Goal: Task Accomplishment & Management: Manage account settings

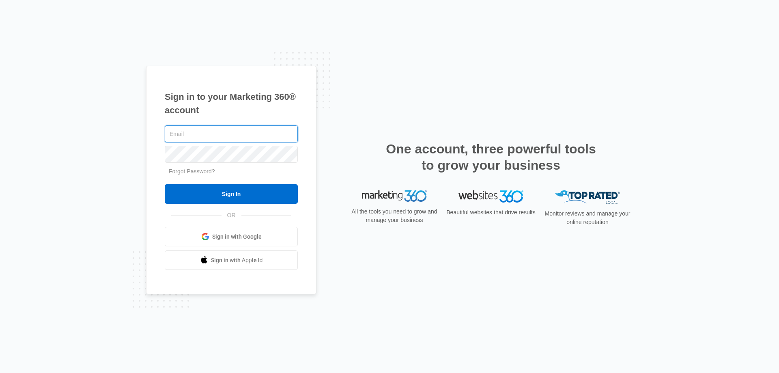
type input "[EMAIL_ADDRESS][DOMAIN_NAME]"
click at [223, 205] on div "jpeltonovich@empirebeautyschools.com Forgot Password? Sign In OR Sign in with G…" at bounding box center [231, 197] width 133 height 147
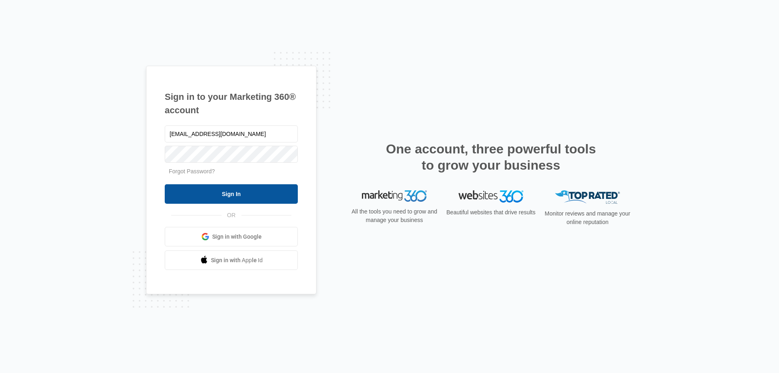
click at [220, 198] on input "Sign In" at bounding box center [231, 193] width 133 height 19
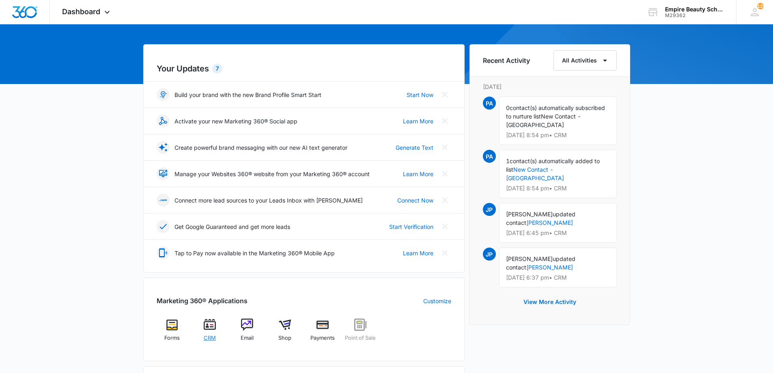
click at [213, 340] on span "CRM" at bounding box center [210, 338] width 12 height 8
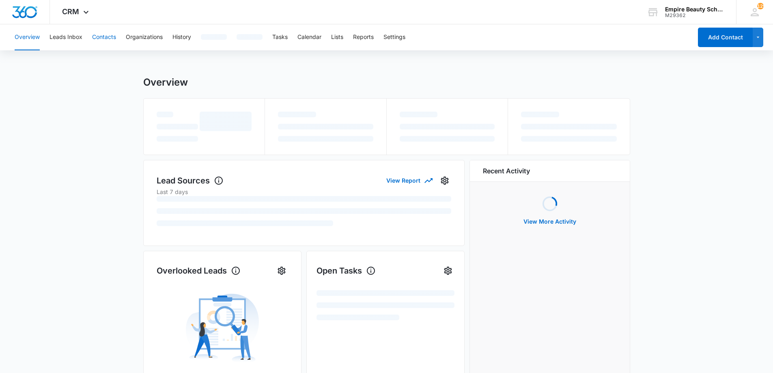
click at [103, 41] on button "Contacts" at bounding box center [104, 37] width 24 height 26
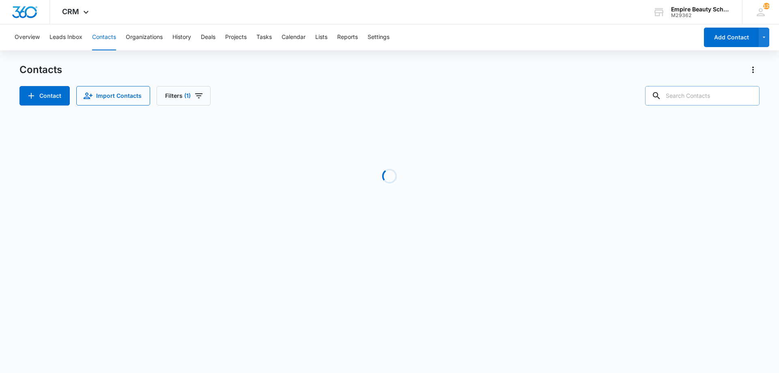
click at [678, 101] on input "text" at bounding box center [702, 95] width 114 height 19
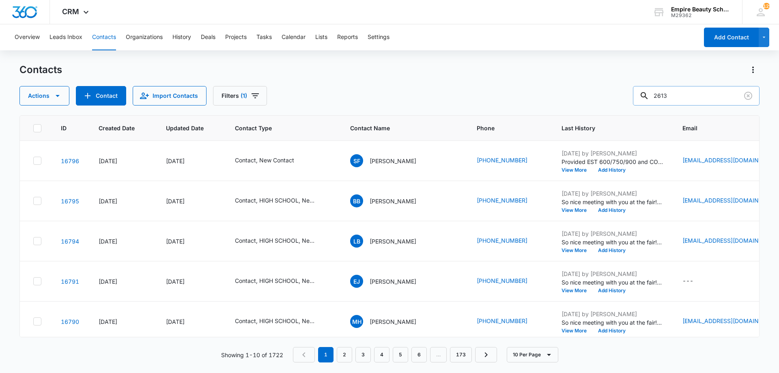
type input "2613"
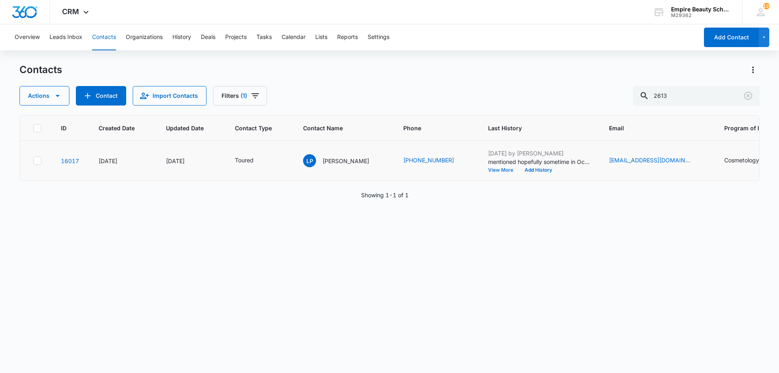
click at [488, 170] on button "View More" at bounding box center [503, 170] width 31 height 5
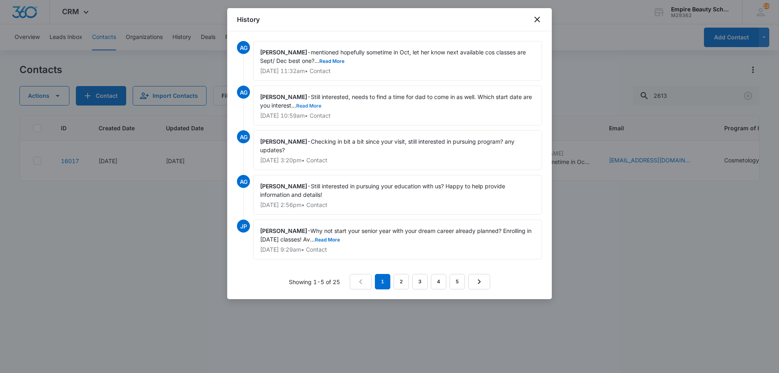
click at [315, 108] on button "Read More" at bounding box center [308, 105] width 25 height 5
click at [395, 279] on link "2" at bounding box center [401, 281] width 15 height 15
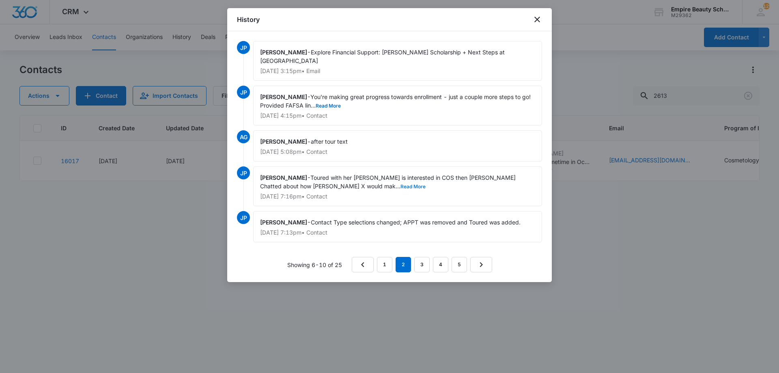
click at [401, 188] on button "Read More" at bounding box center [413, 186] width 25 height 5
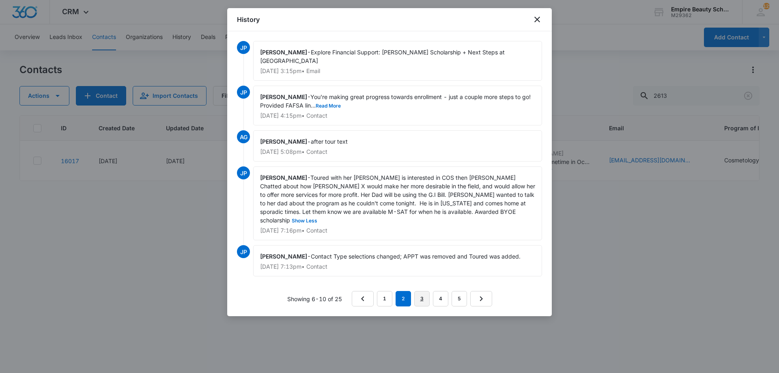
click at [423, 291] on link "3" at bounding box center [421, 298] width 15 height 15
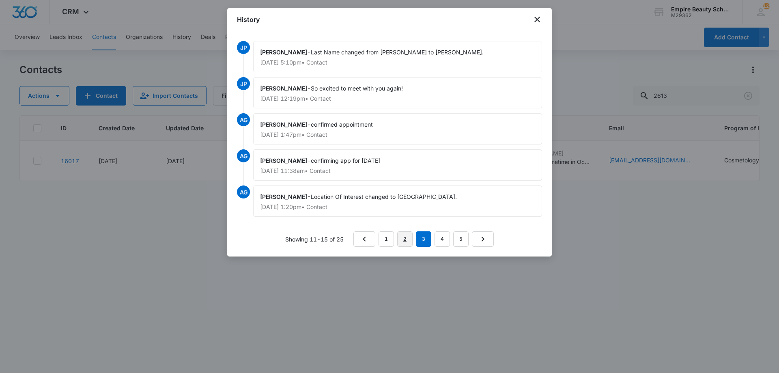
click at [407, 241] on link "2" at bounding box center [404, 238] width 15 height 15
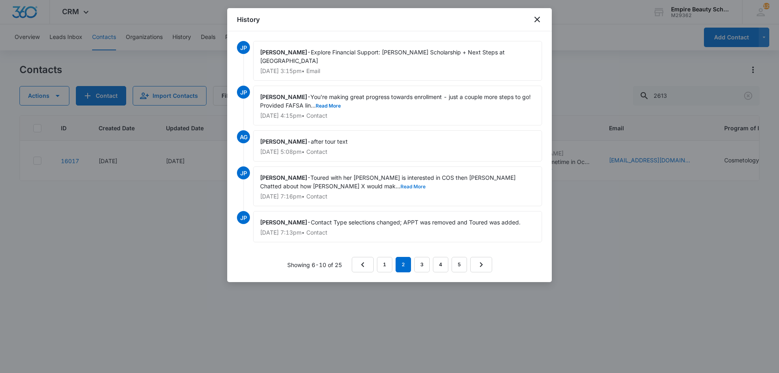
click at [401, 186] on button "Read More" at bounding box center [413, 186] width 25 height 5
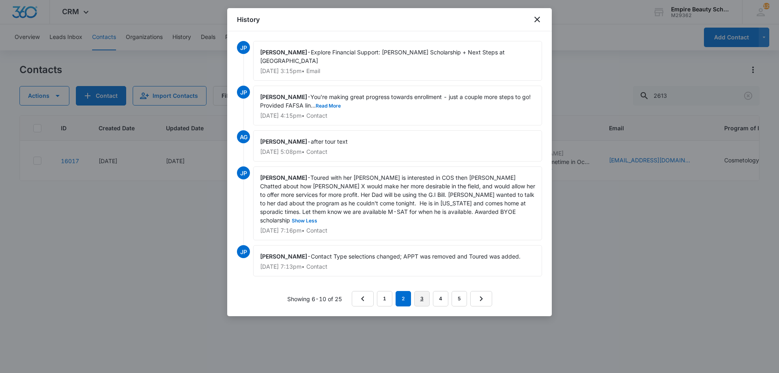
click at [424, 291] on link "3" at bounding box center [421, 298] width 15 height 15
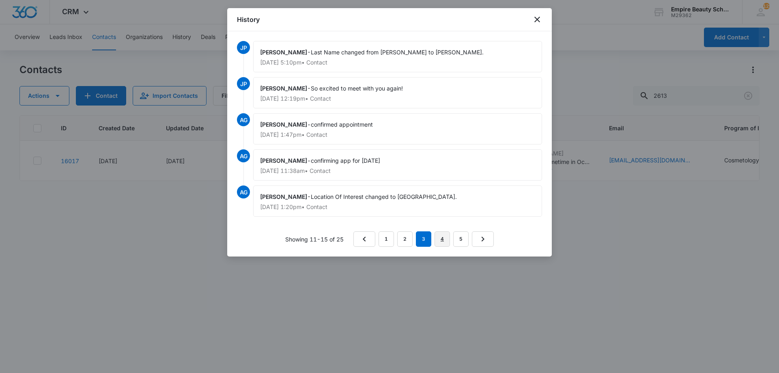
click at [441, 243] on link "4" at bounding box center [442, 238] width 15 height 15
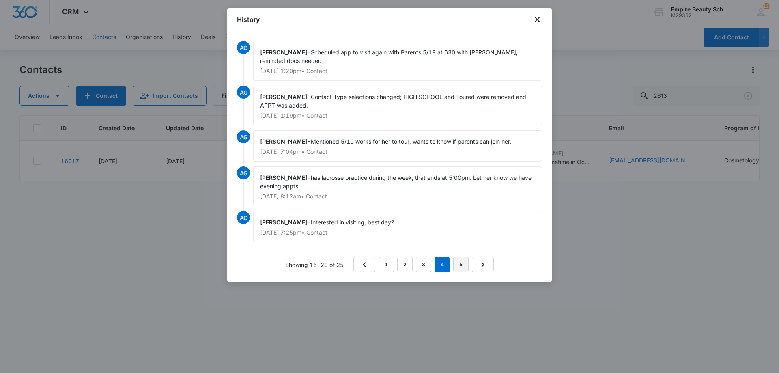
click at [463, 267] on link "5" at bounding box center [460, 264] width 15 height 15
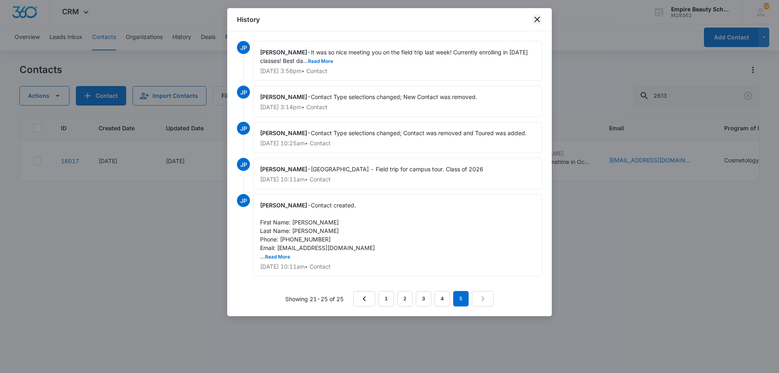
click at [536, 23] on icon "close" at bounding box center [537, 20] width 10 height 10
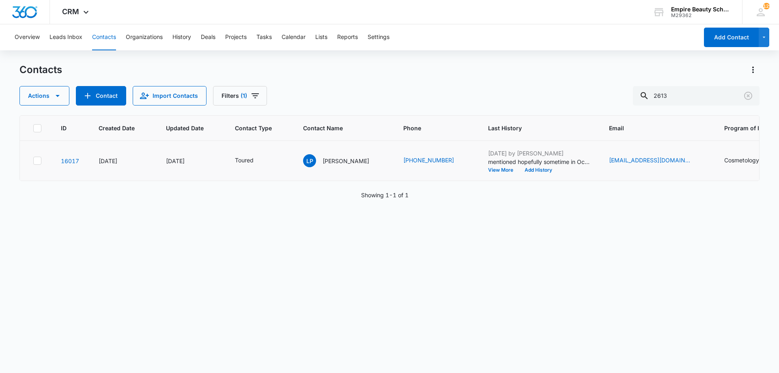
click at [488, 166] on p "mentioned hopefully sometime in Oct, let her know next available cos classes ar…" at bounding box center [538, 161] width 101 height 9
click at [488, 172] on button "View More" at bounding box center [503, 170] width 31 height 5
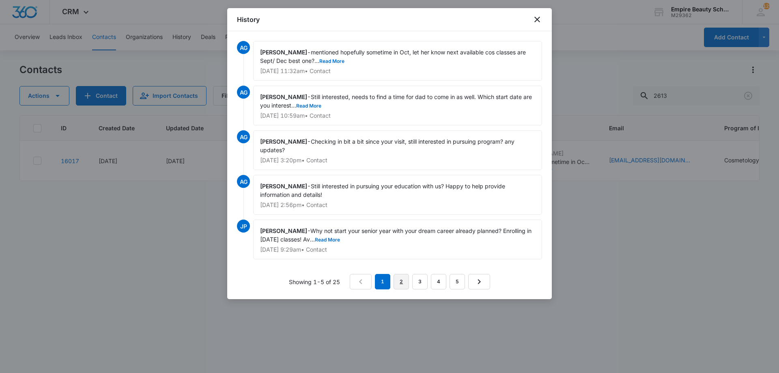
click at [401, 282] on link "2" at bounding box center [401, 281] width 15 height 15
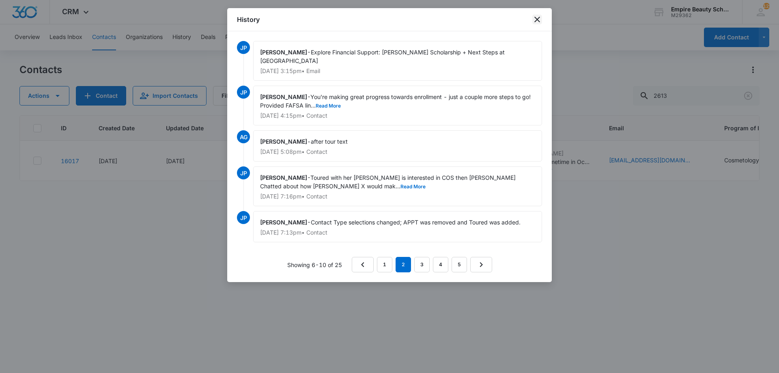
click at [534, 22] on icon "close" at bounding box center [537, 20] width 10 height 10
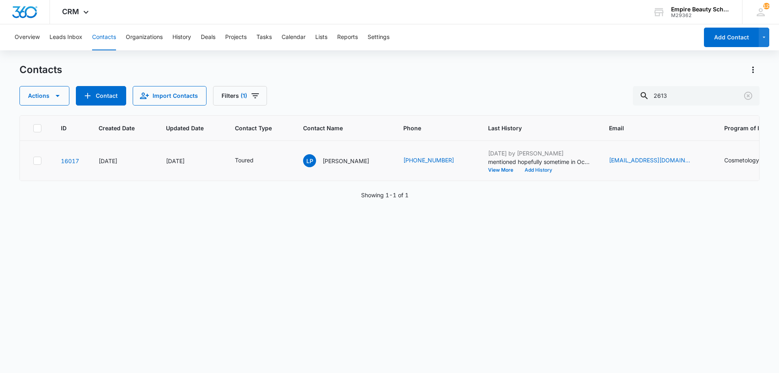
click at [519, 170] on button "Add History" at bounding box center [538, 170] width 39 height 5
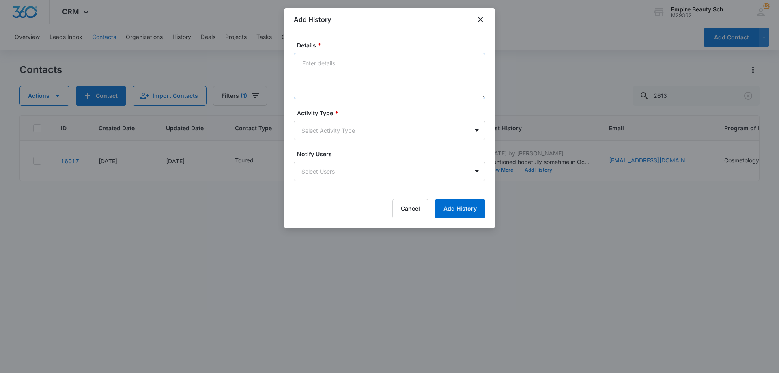
click at [317, 69] on textarea "Details *" at bounding box center [390, 76] width 192 height 46
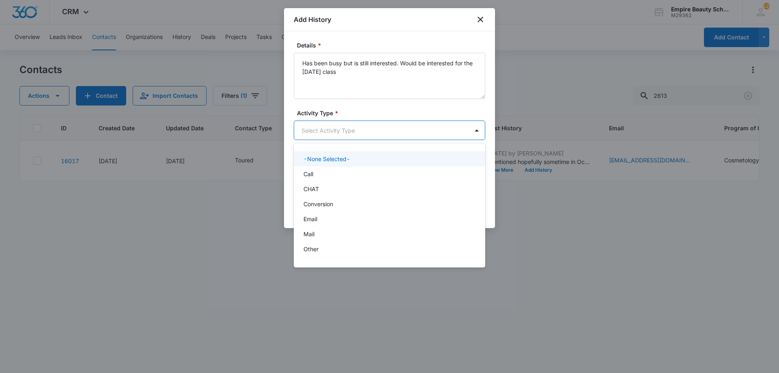
click at [396, 127] on body "CRM Apps Forms CRM Email Shop Payments POS Files Brand Settings Empire Beauty S…" at bounding box center [389, 186] width 779 height 373
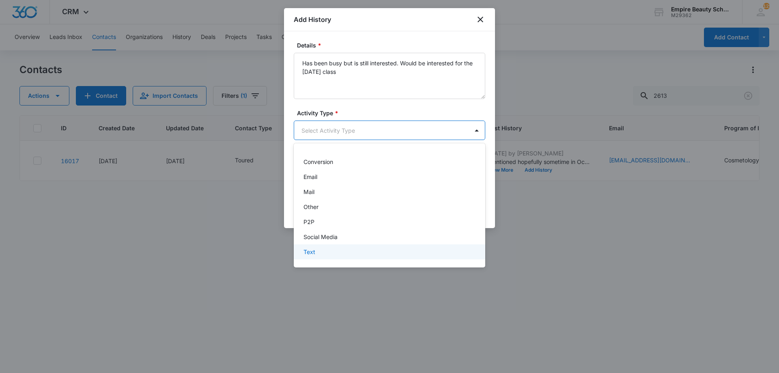
click at [343, 249] on div "Text" at bounding box center [389, 252] width 170 height 9
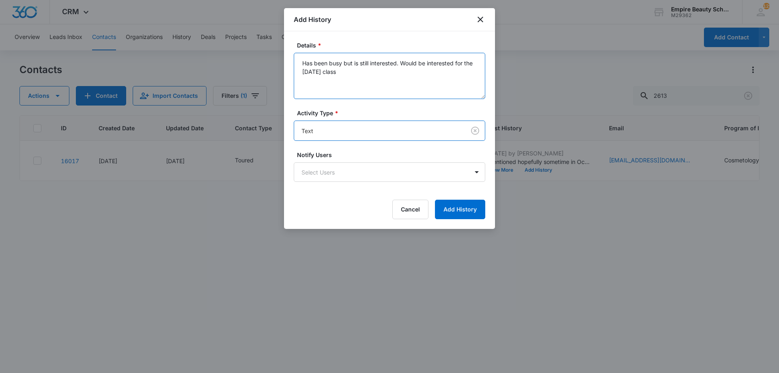
click at [366, 72] on textarea "Has been busy but is still interested. Would be interested for the Sept 2026 cl…" at bounding box center [390, 76] width 192 height 46
click at [400, 62] on textarea "Has been busy but is still interested. Would be interested for the Sept 2026 cl…" at bounding box center [390, 76] width 192 height 46
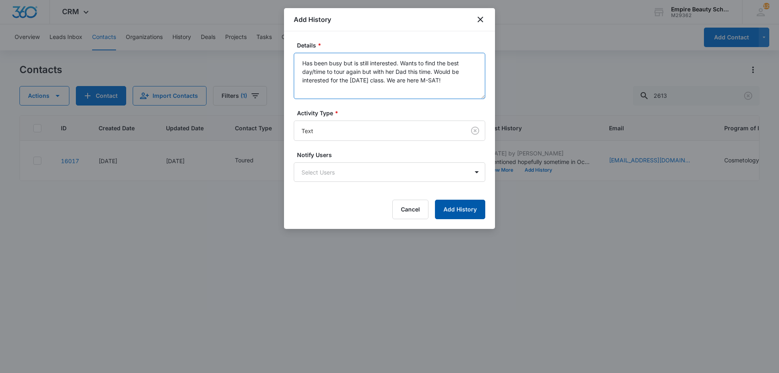
type textarea "Has been busy but is still interested. Wants to find the best day/time to tour …"
click at [463, 206] on button "Add History" at bounding box center [460, 209] width 50 height 19
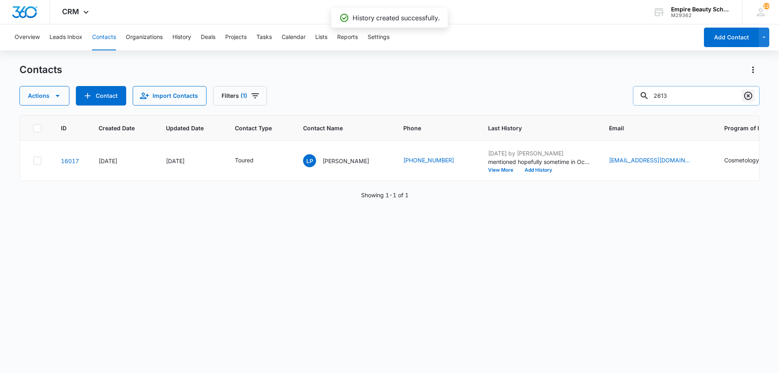
click at [747, 98] on icon "Clear" at bounding box center [748, 96] width 10 height 10
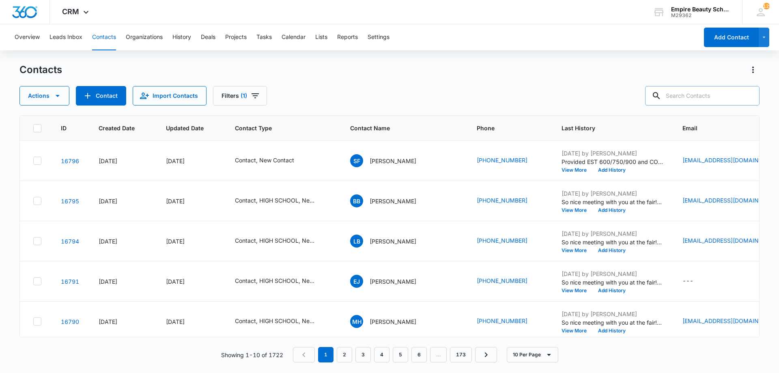
paste input "tnhoran@hotmail.com>"
type input "tnhoran@hotmail.com"
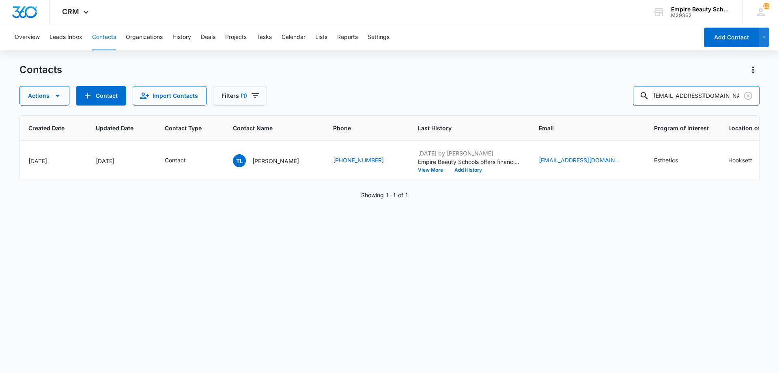
scroll to position [0, 72]
click at [447, 169] on button "Add History" at bounding box center [466, 170] width 39 height 5
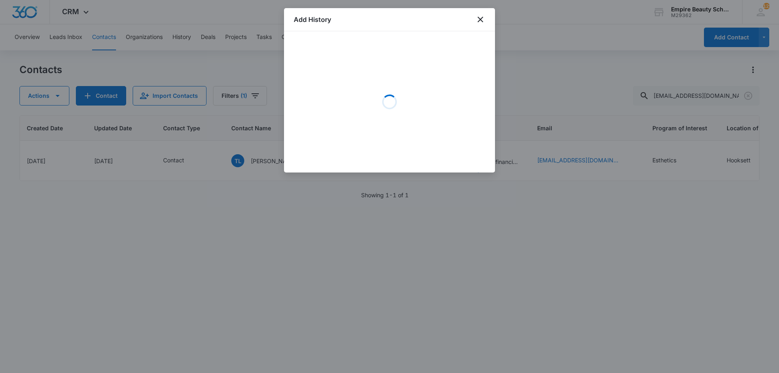
click at [347, 81] on div "Loading" at bounding box center [390, 102] width 192 height 122
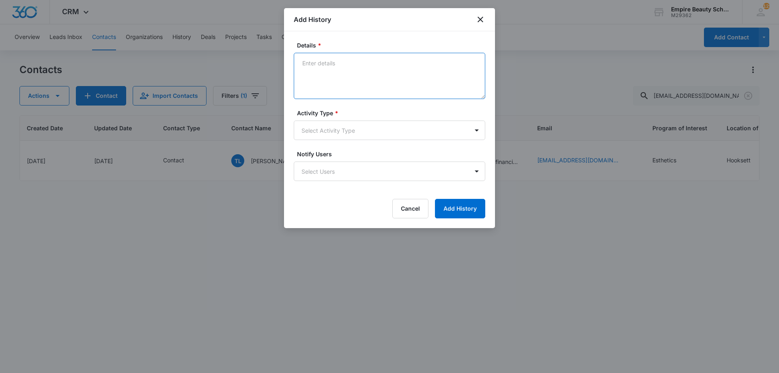
click at [346, 83] on textarea "Details *" at bounding box center [390, 76] width 192 height 46
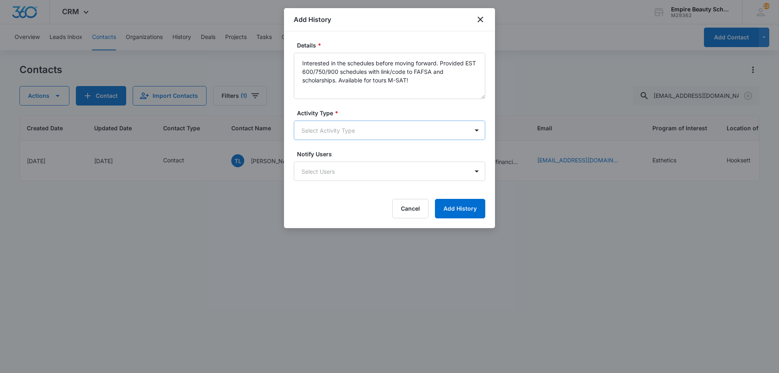
click at [327, 123] on body "CRM Apps Forms CRM Email Shop Payments POS Files Brand Settings Empire Beauty S…" at bounding box center [389, 186] width 779 height 373
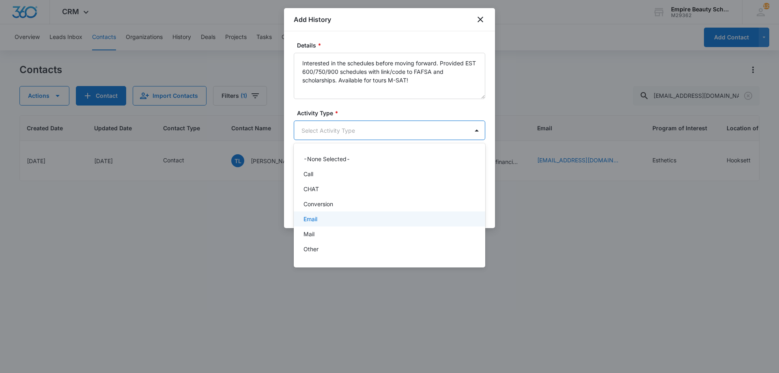
click at [316, 217] on p "Email" at bounding box center [311, 219] width 14 height 9
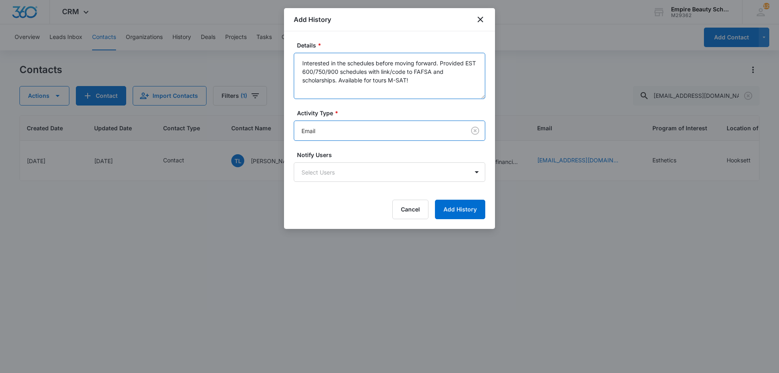
click at [437, 80] on textarea "Interested in the schedules before moving forward. Provided EST 600/750/900 sch…" at bounding box center [390, 76] width 192 height 46
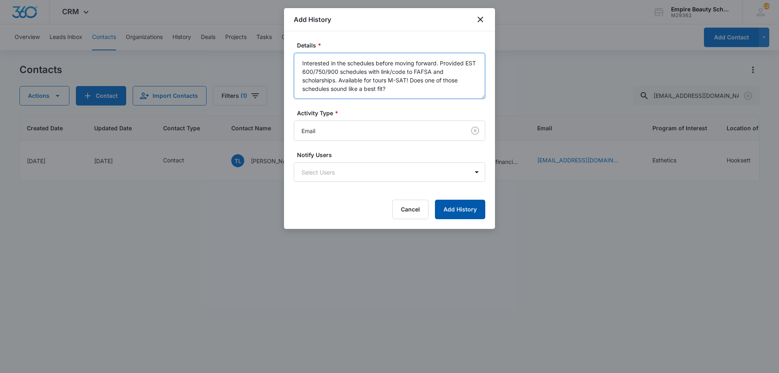
type textarea "Interested in the schedules before moving forward. Provided EST 600/750/900 sch…"
drag, startPoint x: 473, startPoint y: 211, endPoint x: 465, endPoint y: 214, distance: 8.2
click at [470, 212] on button "Add History" at bounding box center [460, 209] width 50 height 19
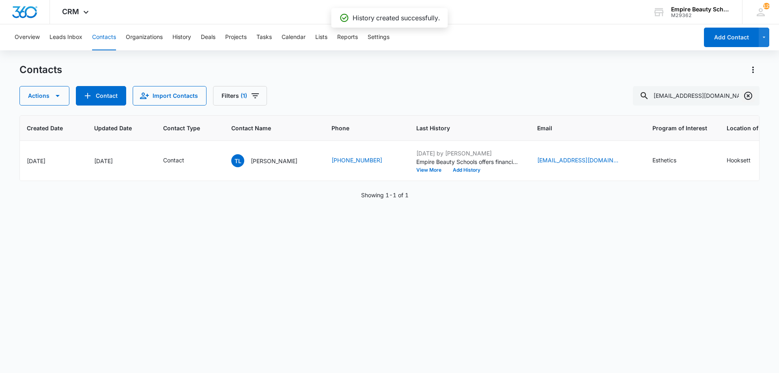
click at [746, 98] on icon "Clear" at bounding box center [748, 96] width 8 height 8
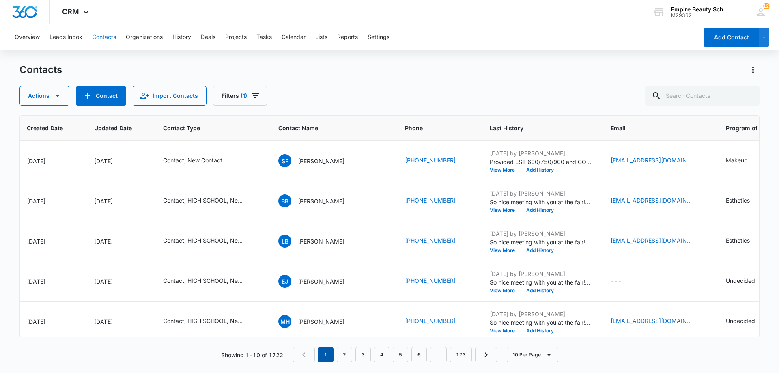
click at [326, 353] on em "1" at bounding box center [325, 354] width 15 height 15
click at [722, 95] on input "text" at bounding box center [702, 95] width 114 height 19
type input "7254"
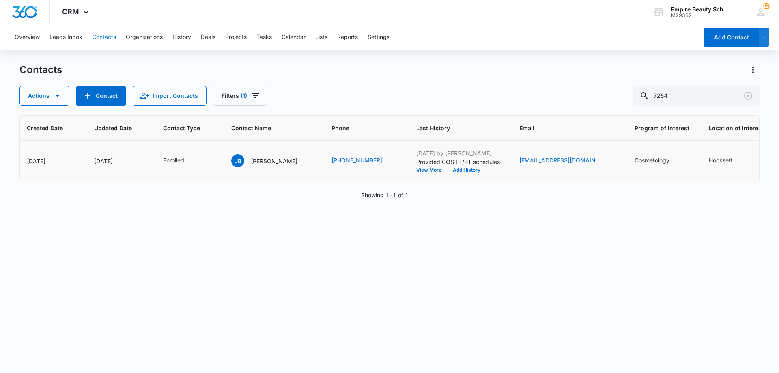
click at [451, 173] on td "Aug 27, 2025 by Jess Peltonovich Provided COS FT/PT schedules View More Add His…" at bounding box center [458, 161] width 103 height 40
click at [447, 170] on button "Add History" at bounding box center [466, 170] width 39 height 5
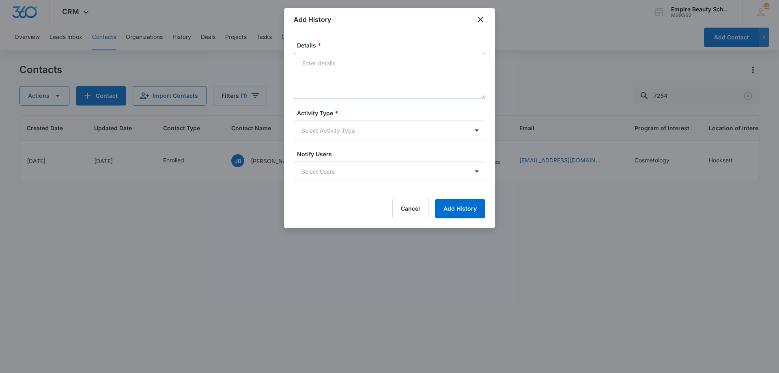
click at [364, 58] on textarea "Details *" at bounding box center [390, 76] width 192 height 46
click at [324, 80] on textarea "Is able to make day PT classes work - Interested in the Decemeber start?" at bounding box center [390, 76] width 192 height 46
type textarea "Is able to make day PT classes work - Interested in the December start?"
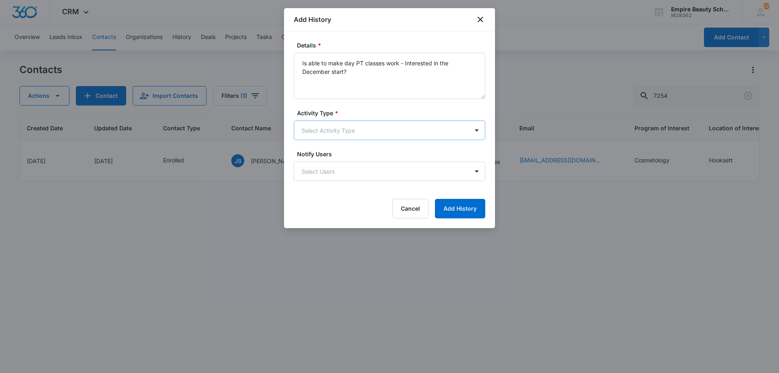
click at [323, 135] on body "CRM Apps Forms CRM Email Shop Payments POS Files Brand Settings Empire Beauty S…" at bounding box center [389, 186] width 779 height 373
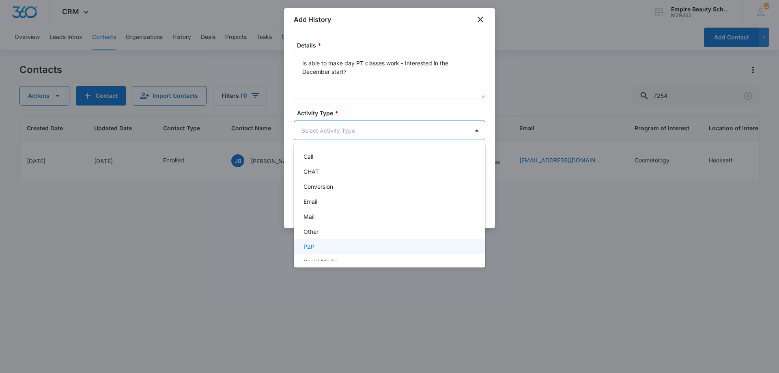
scroll to position [42, 0]
click at [319, 252] on div "Text" at bounding box center [389, 252] width 170 height 9
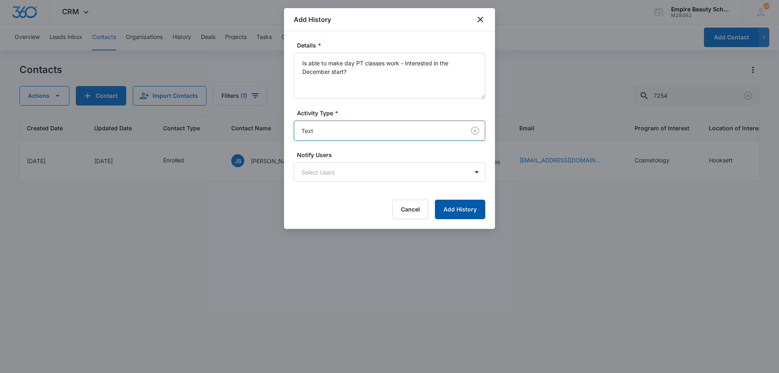
click at [441, 216] on button "Add History" at bounding box center [460, 209] width 50 height 19
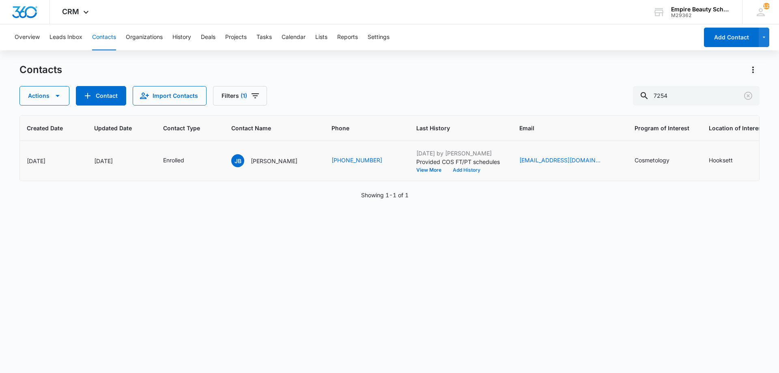
click at [451, 168] on button "Add History" at bounding box center [466, 170] width 39 height 5
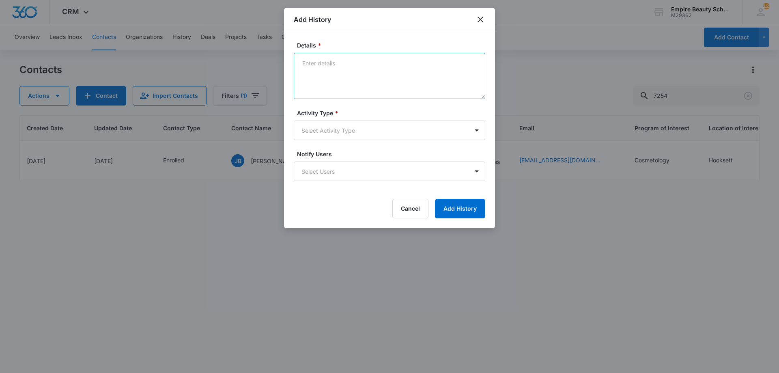
click at [384, 82] on textarea "Details *" at bounding box center [390, 76] width 192 height 46
type textarea "Moving to 12/1 PT classes"
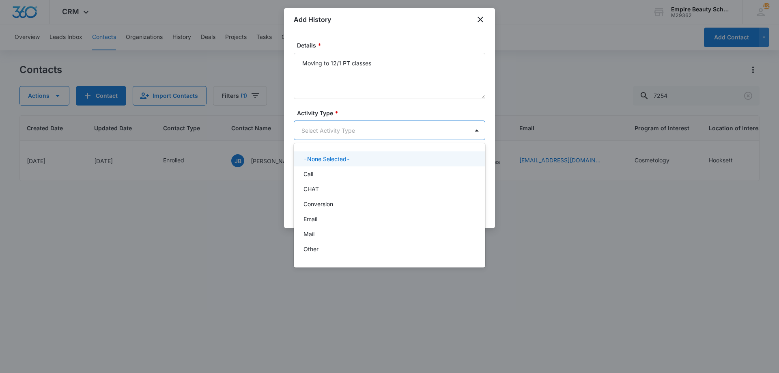
click at [321, 132] on body "CRM Apps Forms CRM Email Shop Payments POS Files Brand Settings Empire Beauty S…" at bounding box center [389, 186] width 779 height 373
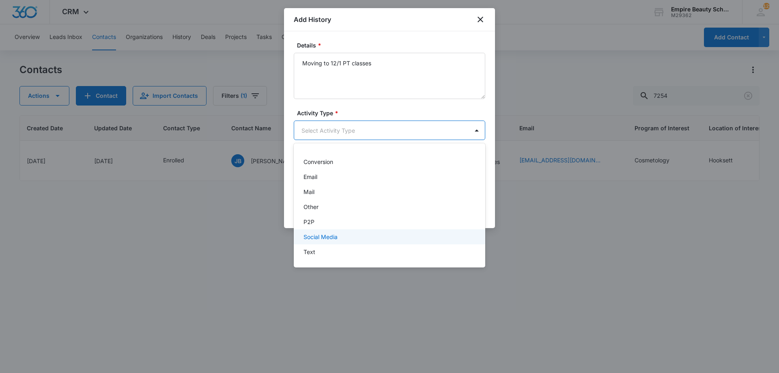
click at [315, 250] on div "Text" at bounding box center [389, 252] width 170 height 9
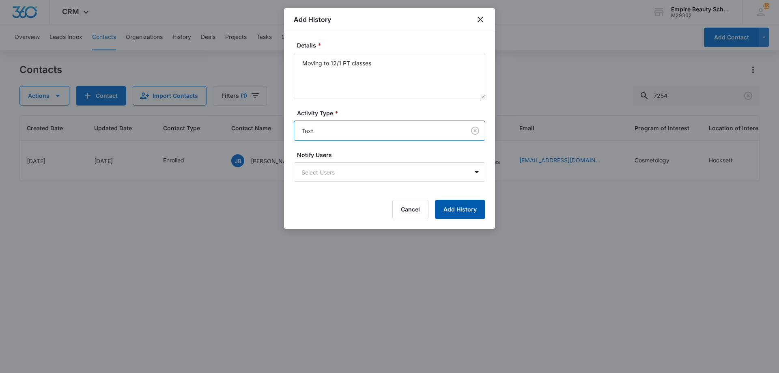
click at [459, 215] on button "Add History" at bounding box center [460, 209] width 50 height 19
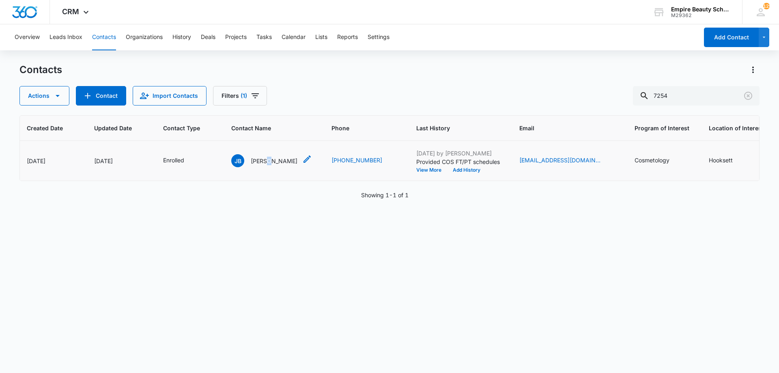
click at [269, 161] on p "Jenna Boutin" at bounding box center [274, 161] width 47 height 9
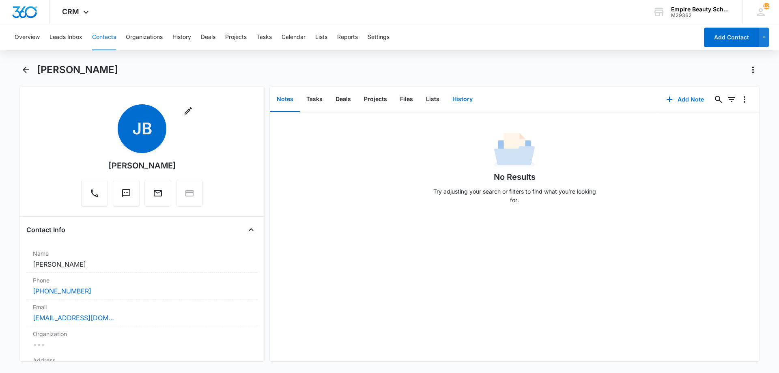
click at [464, 99] on button "History" at bounding box center [462, 99] width 33 height 25
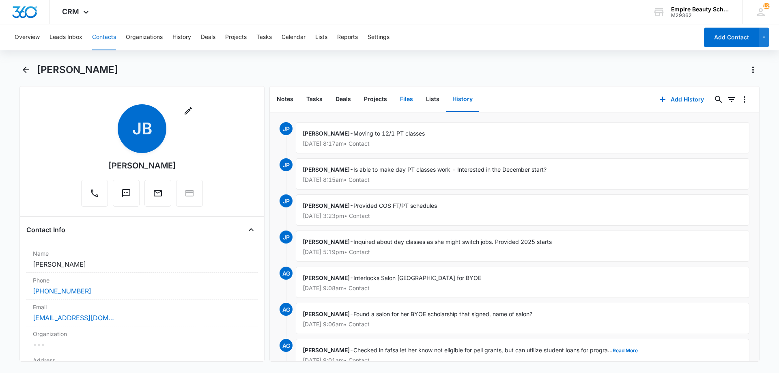
click at [403, 96] on button "Files" at bounding box center [407, 99] width 26 height 25
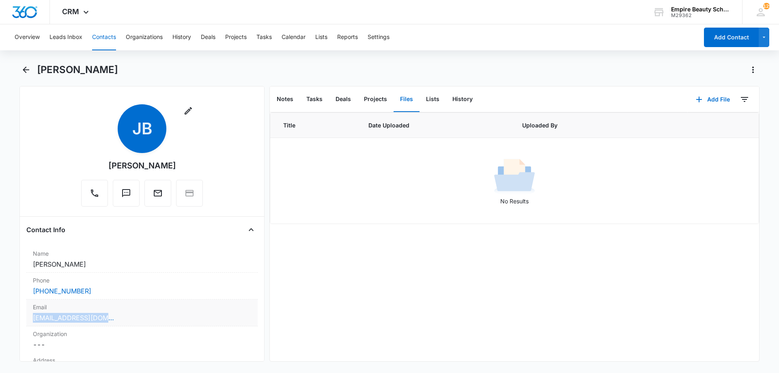
drag, startPoint x: 91, startPoint y: 319, endPoint x: 32, endPoint y: 319, distance: 58.4
click at [32, 319] on div "Email Cancel Save Changes jroseb668@gmail.com" at bounding box center [141, 313] width 231 height 27
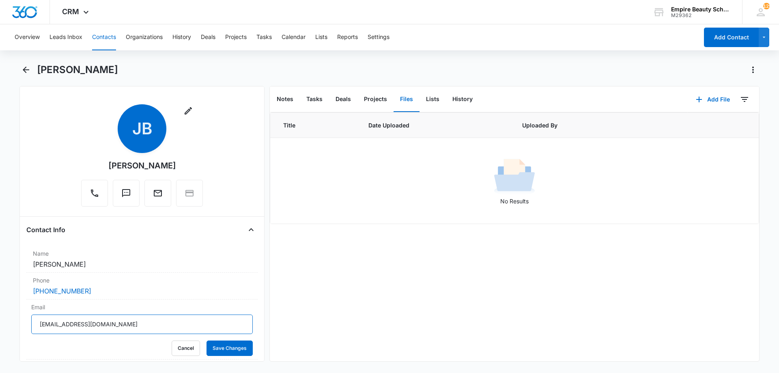
click at [74, 327] on input "jroseb668@gmail.com" at bounding box center [142, 324] width 222 height 19
click at [22, 69] on icon "Back" at bounding box center [26, 70] width 10 height 10
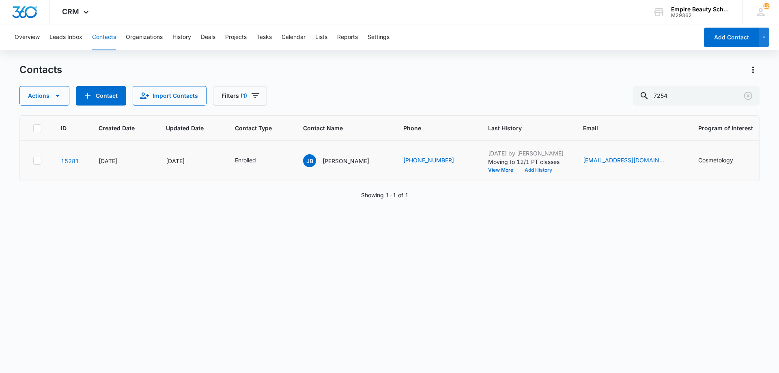
click at [523, 168] on button "Add History" at bounding box center [538, 170] width 39 height 5
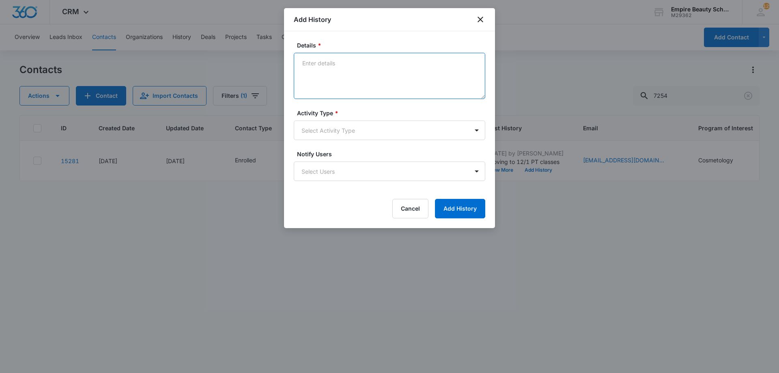
click at [360, 75] on textarea "Details *" at bounding box center [390, 76] width 192 height 46
type textarea "Provided updated enrollment agreement"
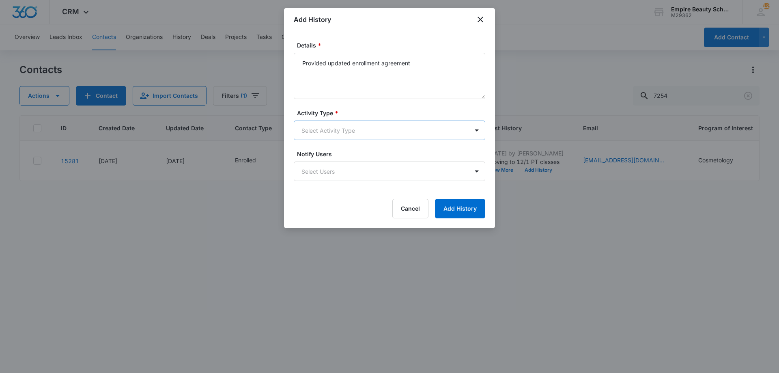
click at [335, 126] on body "CRM Apps Forms CRM Email Shop Payments POS Files Brand Settings Empire Beauty S…" at bounding box center [389, 186] width 779 height 373
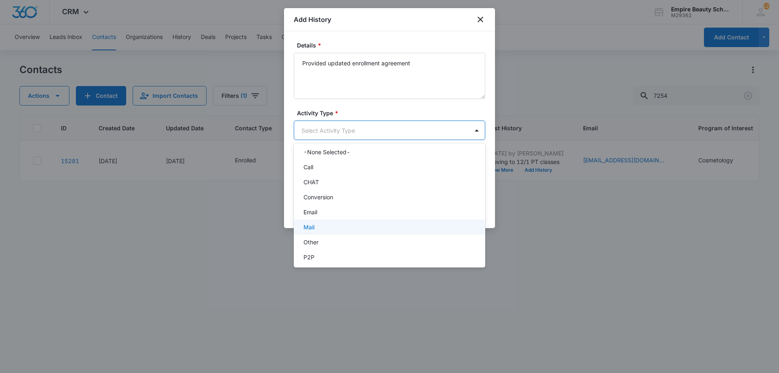
scroll to position [42, 0]
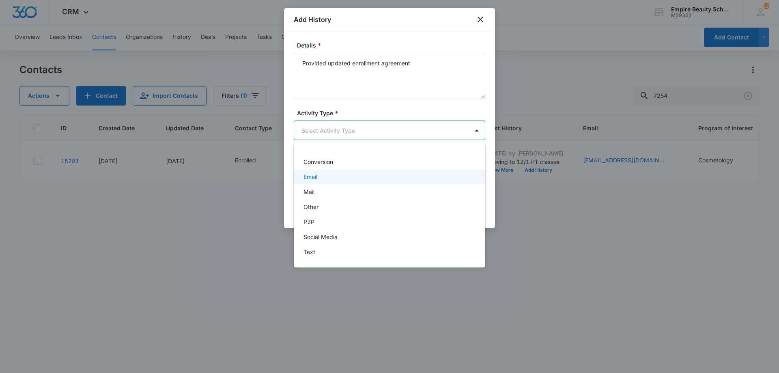
click at [321, 174] on div "Email" at bounding box center [389, 176] width 170 height 9
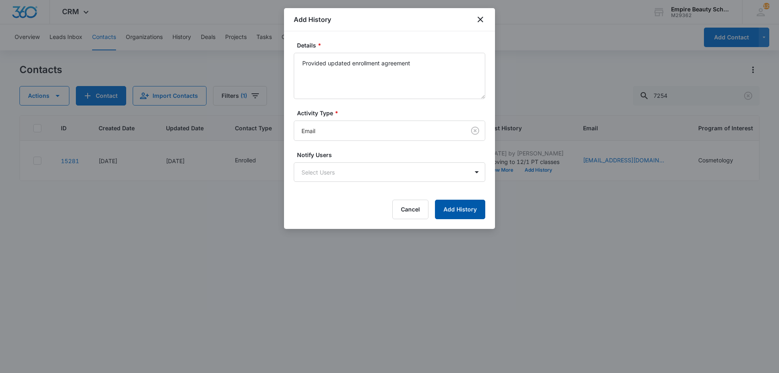
click at [442, 208] on button "Add History" at bounding box center [460, 209] width 50 height 19
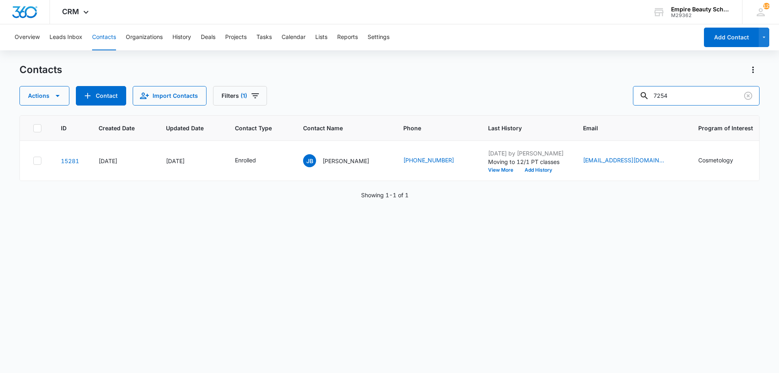
drag, startPoint x: 690, startPoint y: 94, endPoint x: 573, endPoint y: 81, distance: 116.8
click at [574, 82] on div "Contacts Actions Contact Import Contacts Filters (1) 7254" at bounding box center [389, 84] width 740 height 42
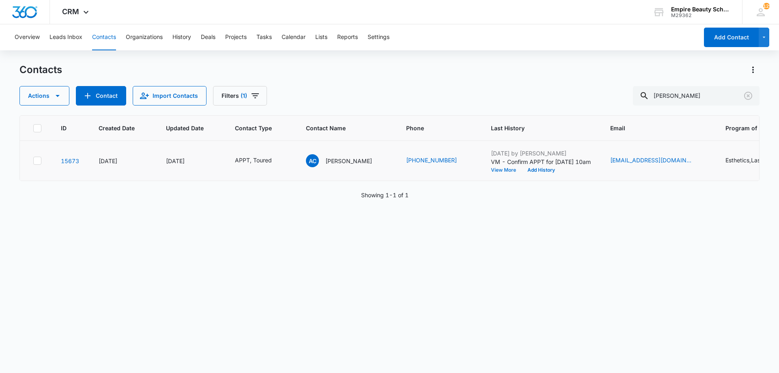
click at [491, 168] on button "View More" at bounding box center [506, 170] width 31 height 5
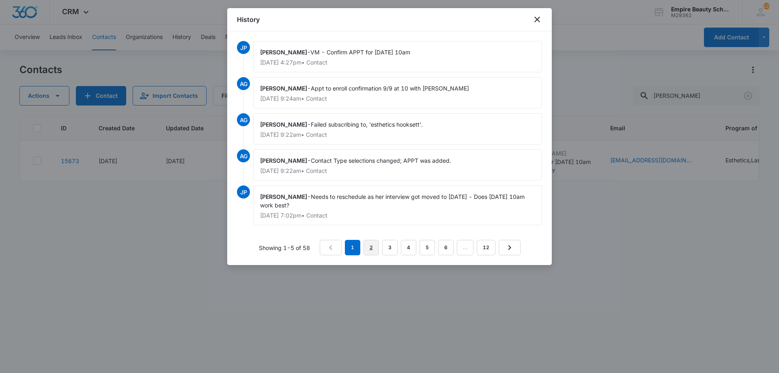
click at [371, 248] on link "2" at bounding box center [371, 247] width 15 height 15
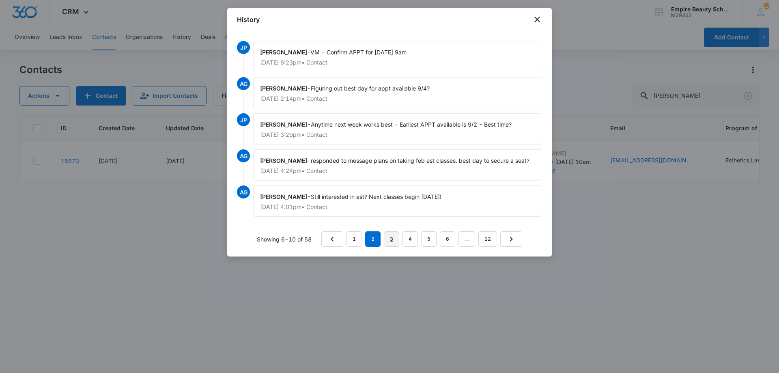
click at [388, 237] on link "3" at bounding box center [391, 238] width 15 height 15
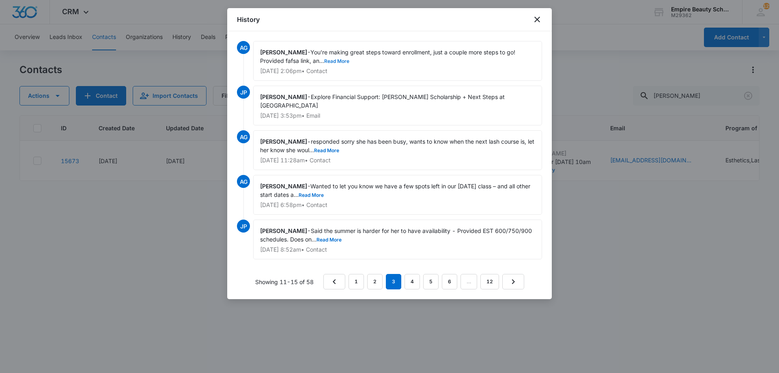
click at [341, 62] on button "Read More" at bounding box center [336, 61] width 25 height 5
click at [342, 239] on button "Read More" at bounding box center [329, 239] width 25 height 5
click at [415, 284] on link "4" at bounding box center [412, 281] width 15 height 15
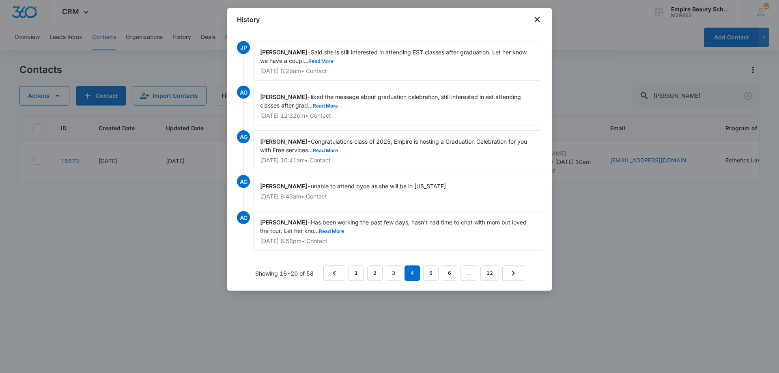
click at [332, 60] on button "Read More" at bounding box center [320, 61] width 25 height 5
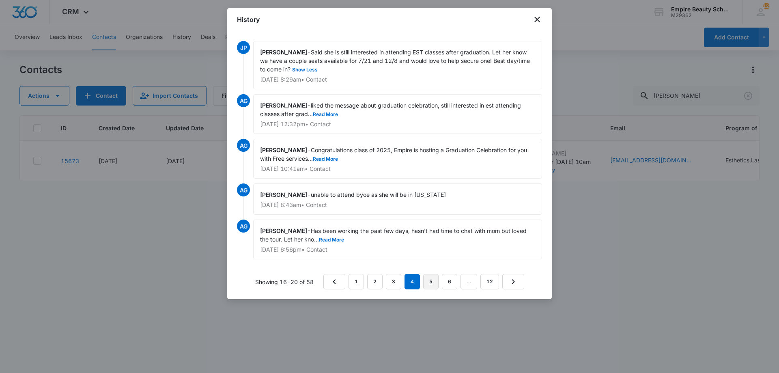
click at [435, 282] on link "5" at bounding box center [430, 281] width 15 height 15
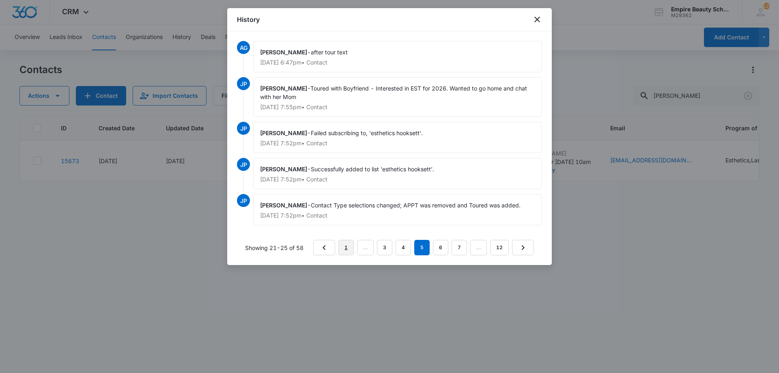
click at [345, 252] on link "1" at bounding box center [345, 247] width 15 height 15
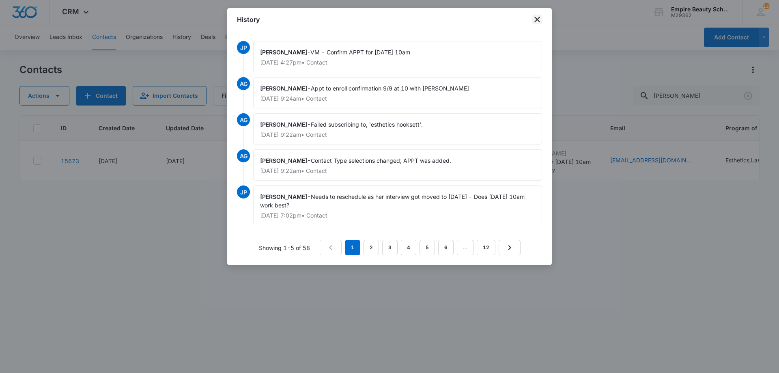
click at [537, 17] on icon "close" at bounding box center [537, 20] width 10 height 10
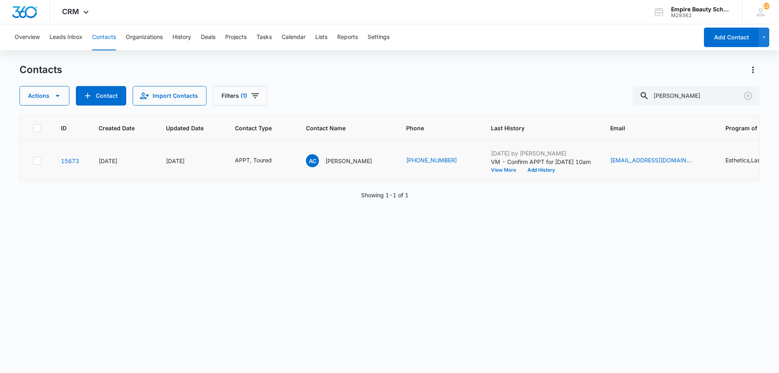
click at [491, 170] on button "View More" at bounding box center [506, 170] width 31 height 5
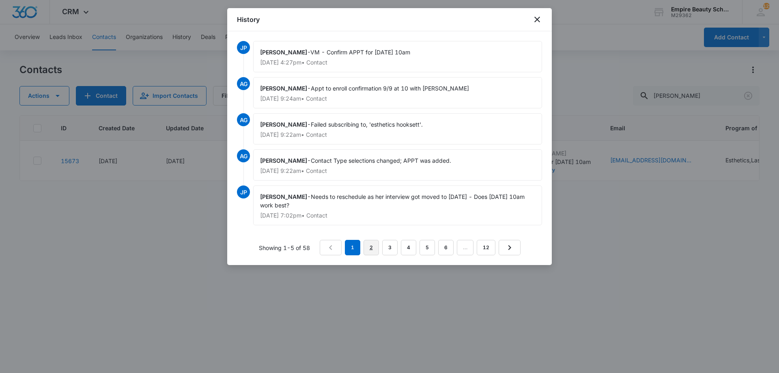
click at [373, 250] on link "2" at bounding box center [371, 247] width 15 height 15
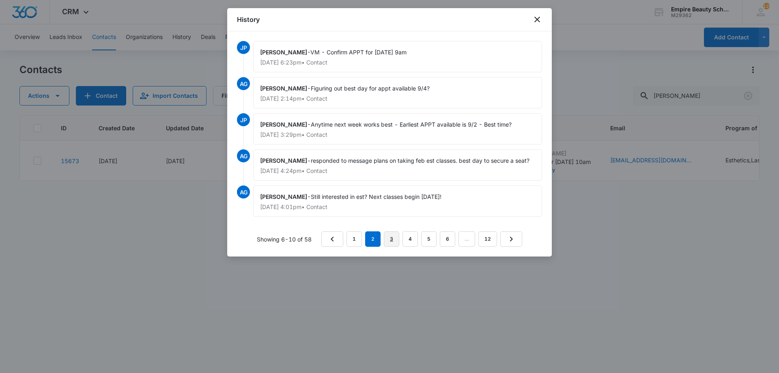
click at [395, 237] on link "3" at bounding box center [391, 238] width 15 height 15
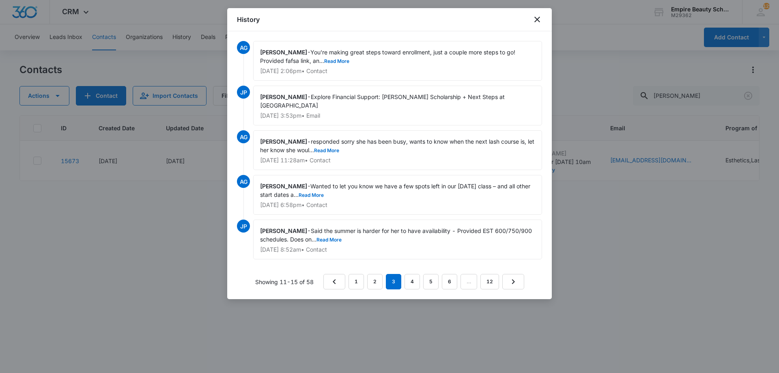
click at [358, 235] on div "Jess Peltonovich - Said the summer is harder for her to have availability - Pro…" at bounding box center [397, 240] width 289 height 40
click at [342, 239] on button "Read More" at bounding box center [329, 239] width 25 height 5
drag, startPoint x: 330, startPoint y: 187, endPoint x: 329, endPoint y: 195, distance: 7.4
click at [330, 190] on div "Amelia Gauthier - Wanted to let you know we have a few spots left in our July 2…" at bounding box center [397, 195] width 289 height 40
click at [324, 196] on button "Read More" at bounding box center [311, 195] width 25 height 5
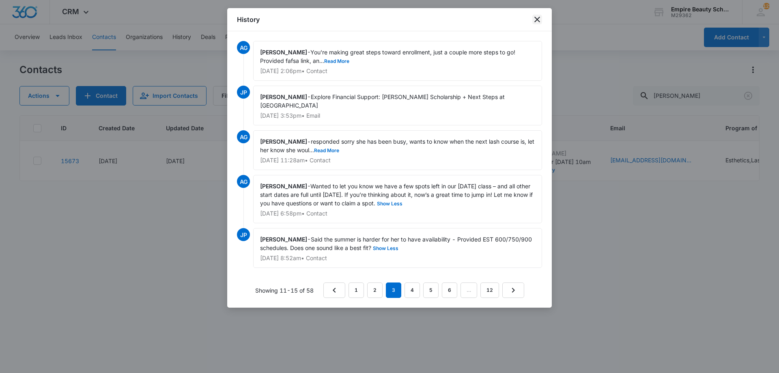
click at [533, 17] on icon "close" at bounding box center [537, 20] width 10 height 10
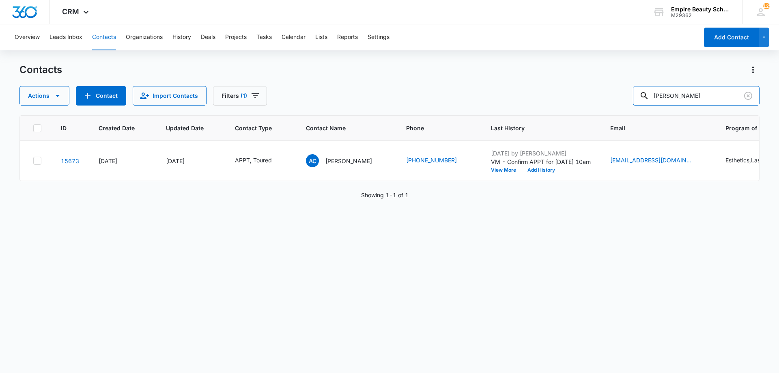
drag, startPoint x: 616, startPoint y: 86, endPoint x: 528, endPoint y: 69, distance: 90.0
click at [528, 69] on div "Contacts Actions Contact Import Contacts Filters (1) ava carr" at bounding box center [389, 84] width 740 height 42
type input "jenna bo"
click at [537, 171] on button "Add History" at bounding box center [538, 170] width 39 height 5
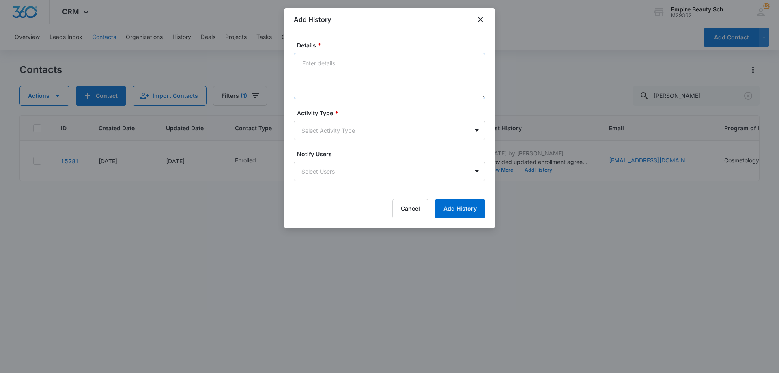
click at [376, 76] on textarea "Details *" at bounding box center [390, 76] width 192 height 46
type textarea "Best day/time for FA APPT?"
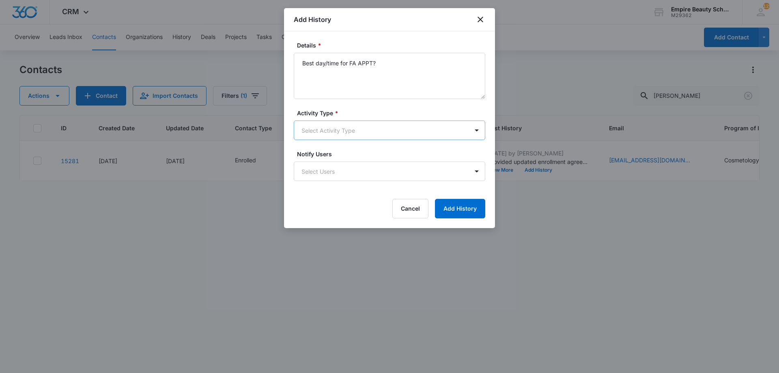
click at [350, 136] on body "CRM Apps Forms CRM Email Shop Payments POS Files Brand Settings Empire Beauty S…" at bounding box center [389, 186] width 779 height 373
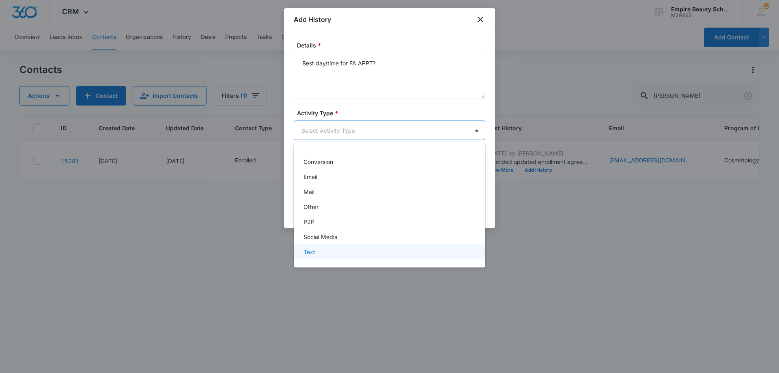
click at [323, 247] on div "Text" at bounding box center [390, 251] width 192 height 15
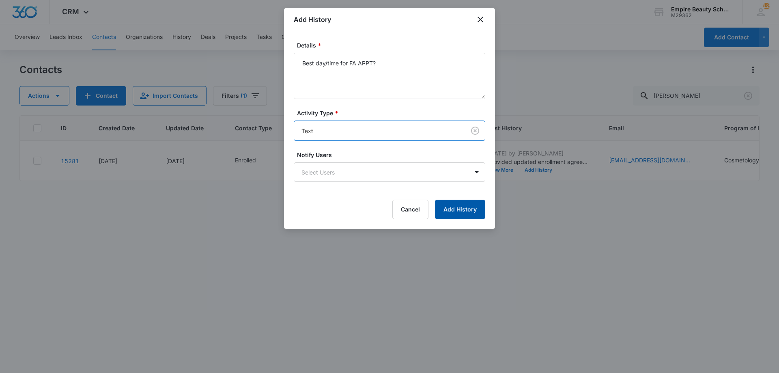
click at [450, 204] on button "Add History" at bounding box center [460, 209] width 50 height 19
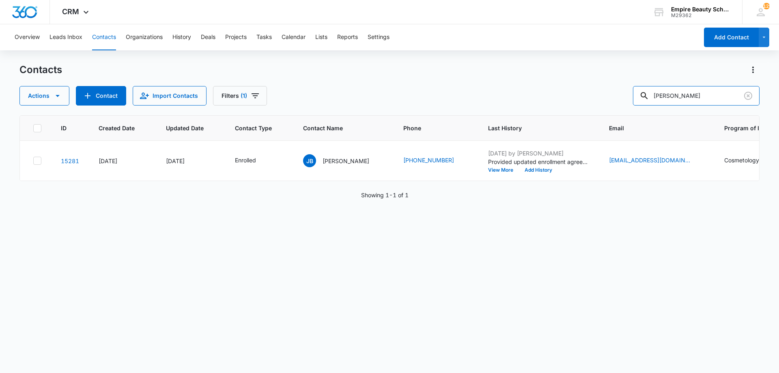
drag, startPoint x: 713, startPoint y: 97, endPoint x: 574, endPoint y: 100, distance: 139.2
click at [574, 100] on div "Actions Contact Import Contacts Filters (1) jenna bo" at bounding box center [389, 95] width 740 height 19
type input "ava carr"
click at [522, 171] on button "Add History" at bounding box center [541, 170] width 39 height 5
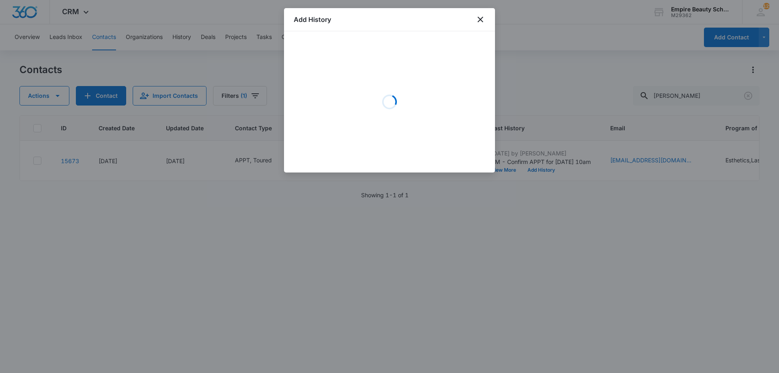
click at [414, 76] on div "Loading" at bounding box center [390, 102] width 192 height 122
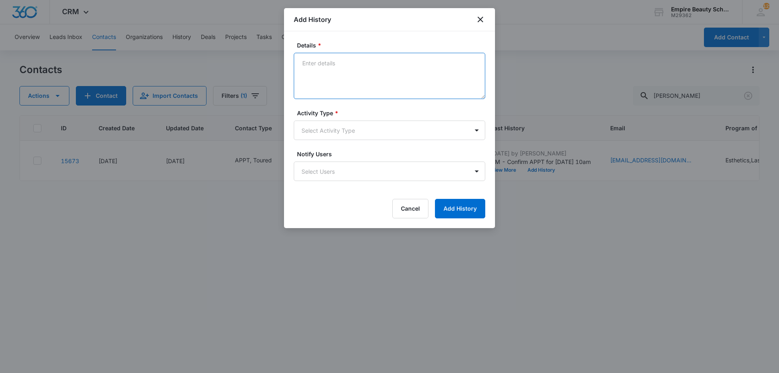
click at [368, 74] on textarea "Details *" at bounding box center [390, 76] width 192 height 46
type textarea "So excited to meet with you again!"
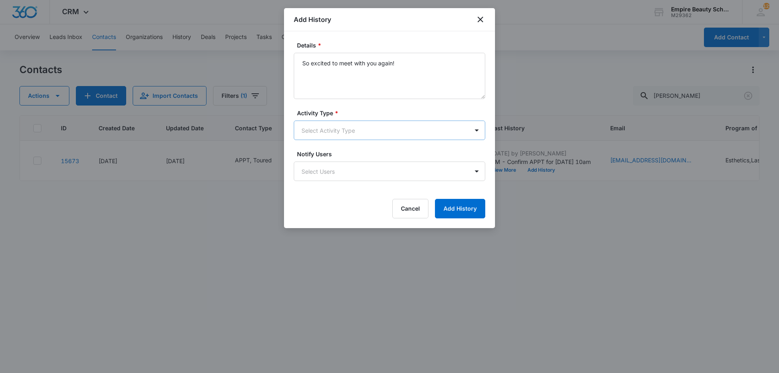
click at [358, 124] on body "CRM Apps Forms CRM Email Shop Payments POS Files Brand Settings Empire Beauty S…" at bounding box center [389, 186] width 779 height 373
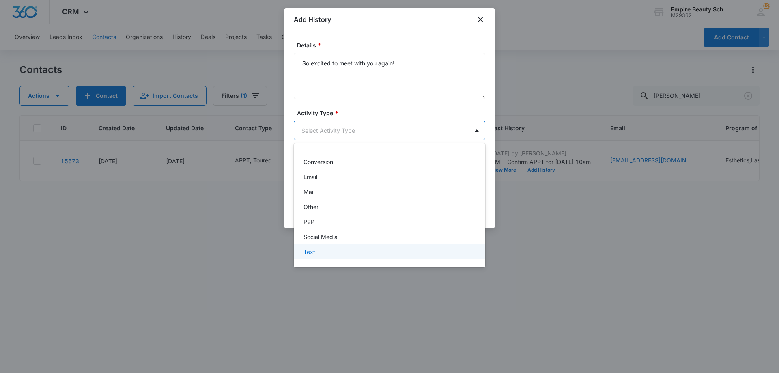
click at [330, 249] on div "Text" at bounding box center [389, 252] width 170 height 9
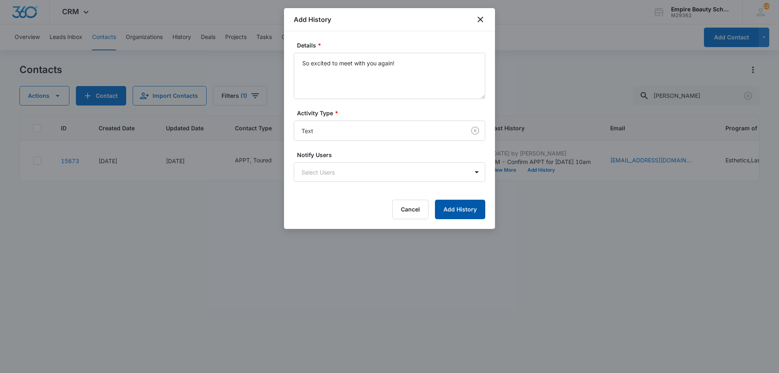
click at [455, 211] on button "Add History" at bounding box center [460, 209] width 50 height 19
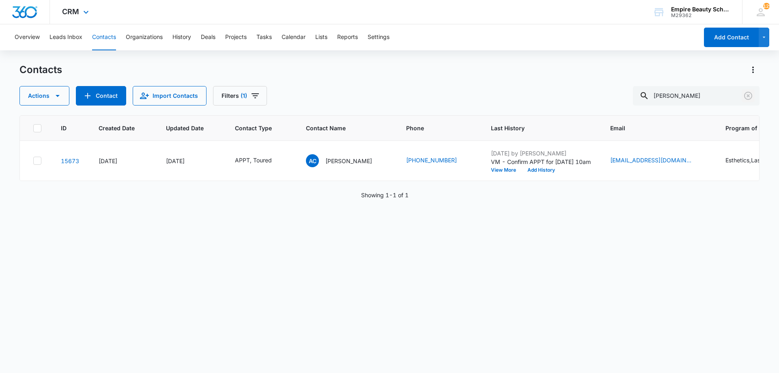
click at [744, 93] on icon "Clear" at bounding box center [748, 96] width 10 height 10
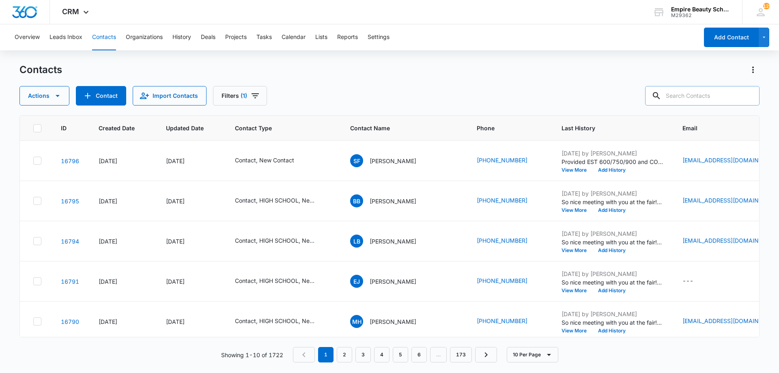
click at [693, 92] on input "text" at bounding box center [702, 95] width 114 height 19
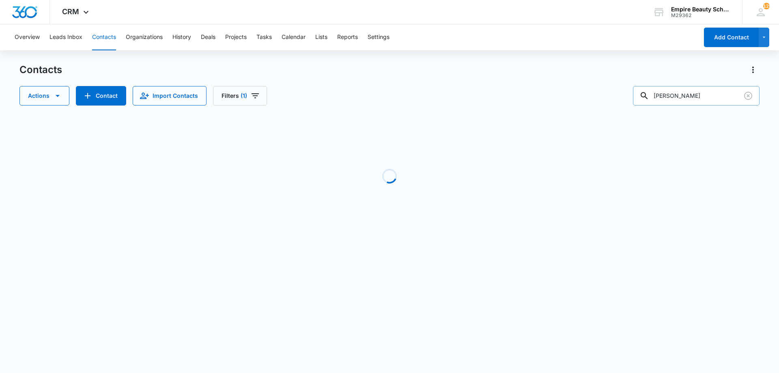
type input "ava carr"
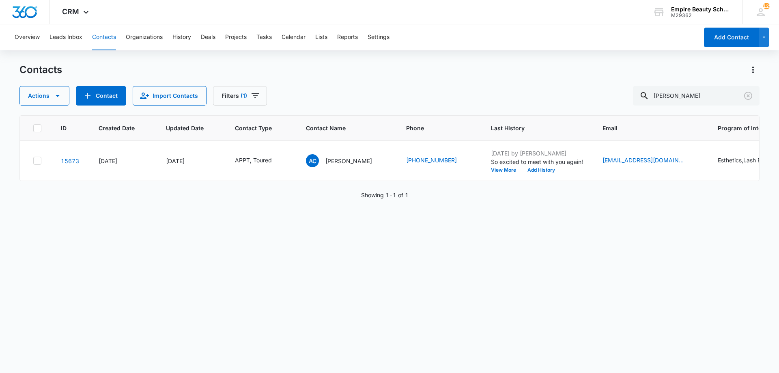
click at [514, 327] on div "ID Created Date Updated Date Contact Type Contact Name Phone Last History Email…" at bounding box center [389, 238] width 740 height 247
drag, startPoint x: 704, startPoint y: 102, endPoint x: 558, endPoint y: 77, distance: 148.7
click at [558, 77] on div "Contacts Actions Contact Import Contacts Filters (1) ava carr" at bounding box center [389, 84] width 740 height 42
type input "jenna bout"
click at [535, 170] on button "Add History" at bounding box center [538, 170] width 39 height 5
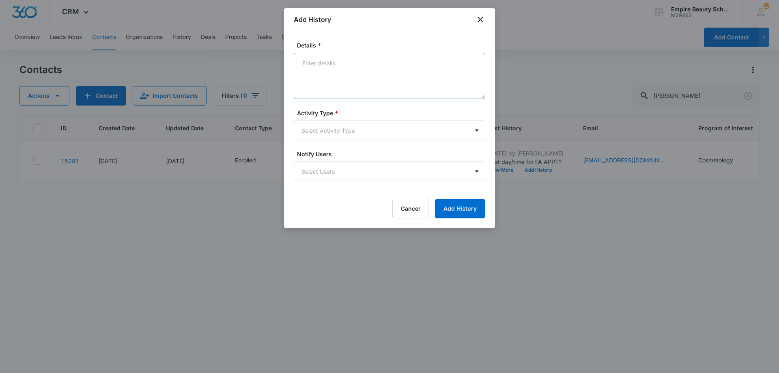
click at [364, 91] on textarea "Details *" at bounding box center [390, 76] width 192 height 46
drag, startPoint x: 304, startPoint y: 62, endPoint x: 294, endPoint y: 65, distance: 10.7
click at [294, 65] on textarea "finding the best day/time for FA APPT" at bounding box center [390, 76] width 192 height 46
click at [409, 66] on textarea "Finding the best day/time for FA APPT" at bounding box center [390, 76] width 192 height 46
type textarea "Finding the best day/time for FA APPT as she usually works till 2pm. Let her kn…"
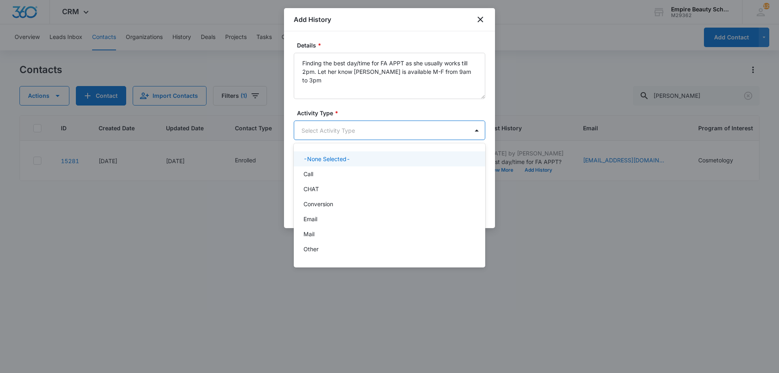
click at [340, 134] on body "CRM Apps Forms CRM Email Shop Payments POS Files Brand Settings Empire Beauty S…" at bounding box center [389, 186] width 779 height 373
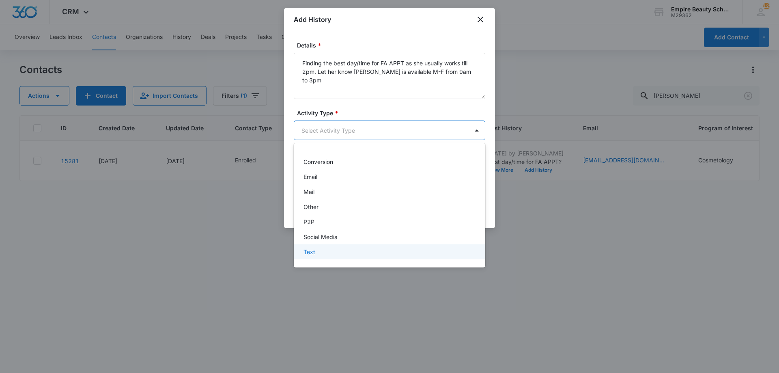
click at [317, 253] on div "Text" at bounding box center [389, 252] width 170 height 9
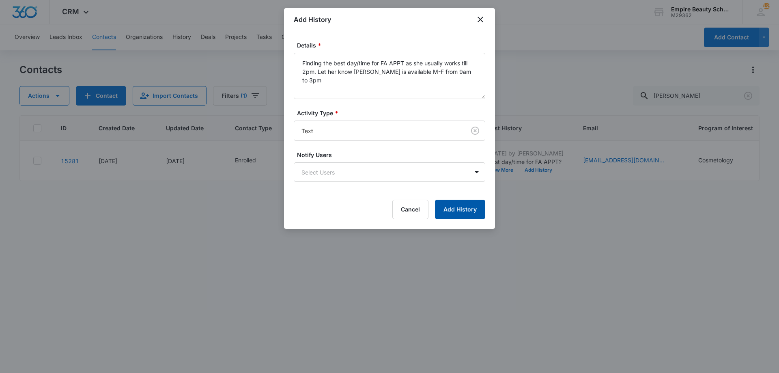
click at [470, 205] on button "Add History" at bounding box center [460, 209] width 50 height 19
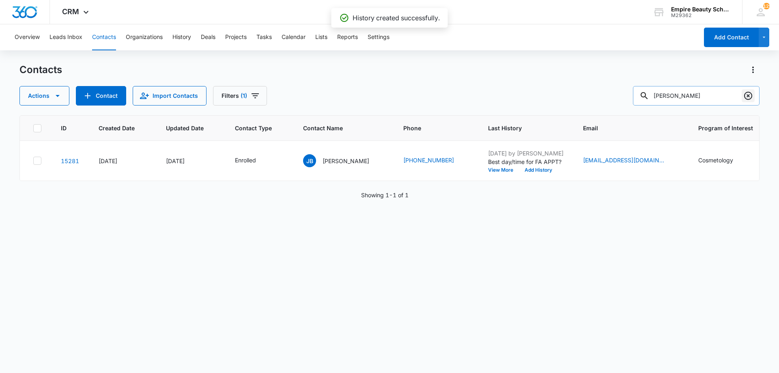
click at [746, 97] on icon "Clear" at bounding box center [748, 96] width 10 height 10
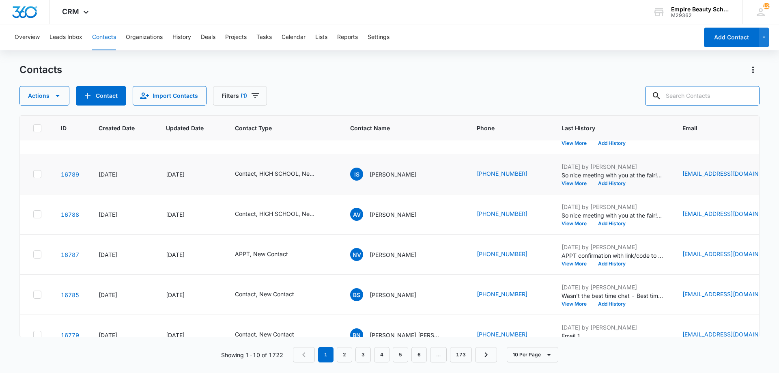
scroll to position [211, 0]
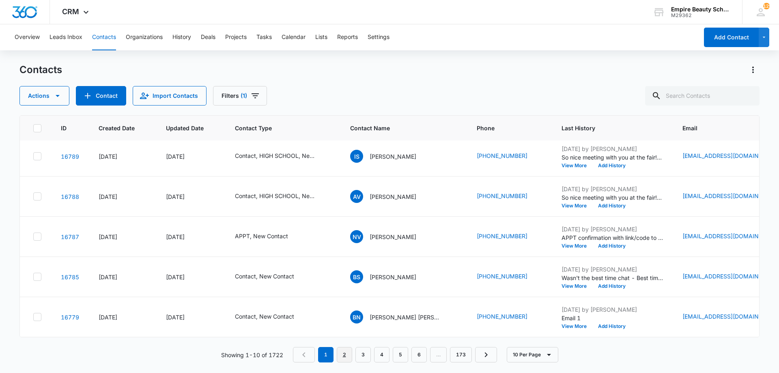
click at [345, 350] on link "2" at bounding box center [344, 354] width 15 height 15
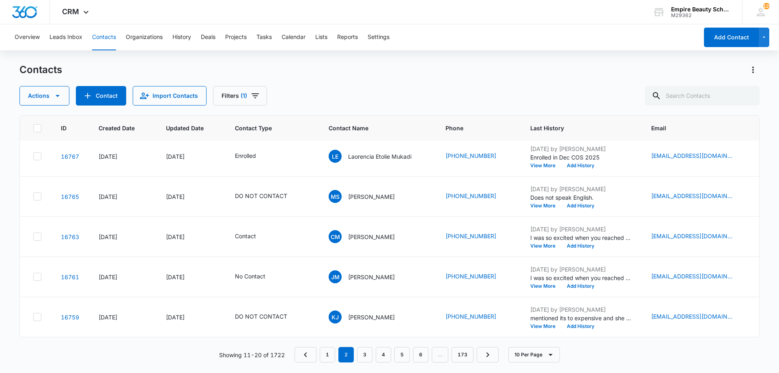
scroll to position [0, 0]
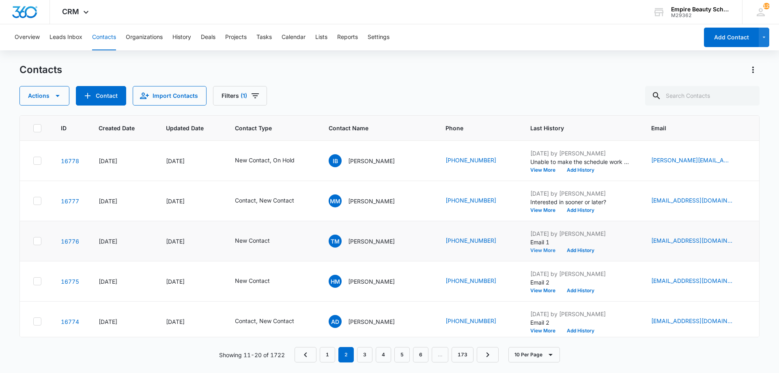
click at [534, 249] on button "View More" at bounding box center [545, 250] width 31 height 5
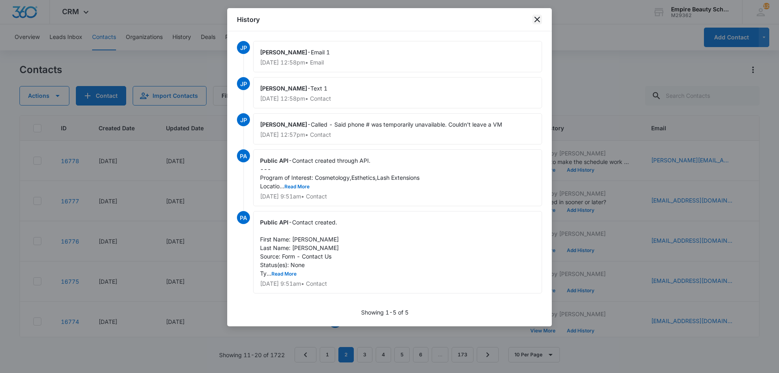
click at [537, 18] on icon "close" at bounding box center [537, 20] width 10 height 10
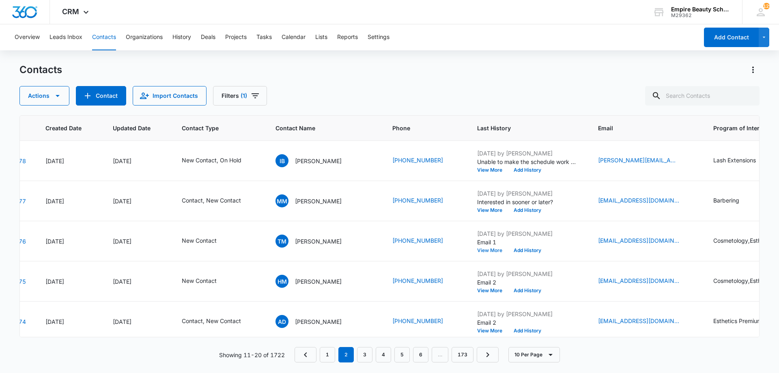
scroll to position [0, 75]
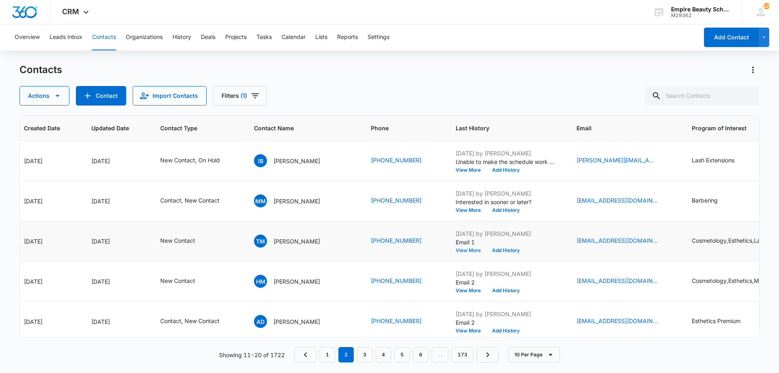
click at [470, 251] on button "View More" at bounding box center [471, 250] width 31 height 5
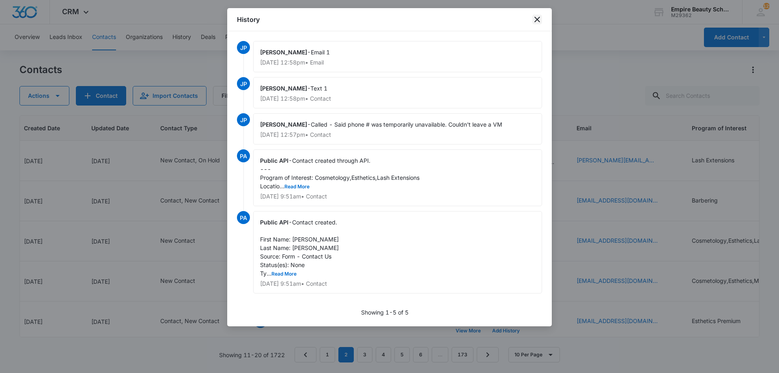
click at [533, 16] on icon "close" at bounding box center [537, 20] width 10 height 10
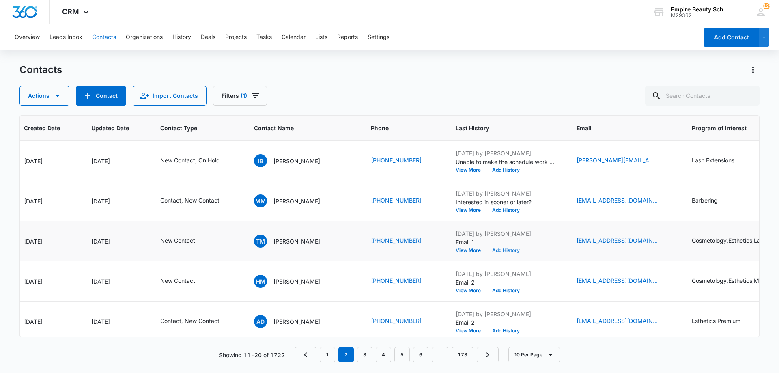
click at [498, 251] on button "Add History" at bounding box center [506, 250] width 39 height 5
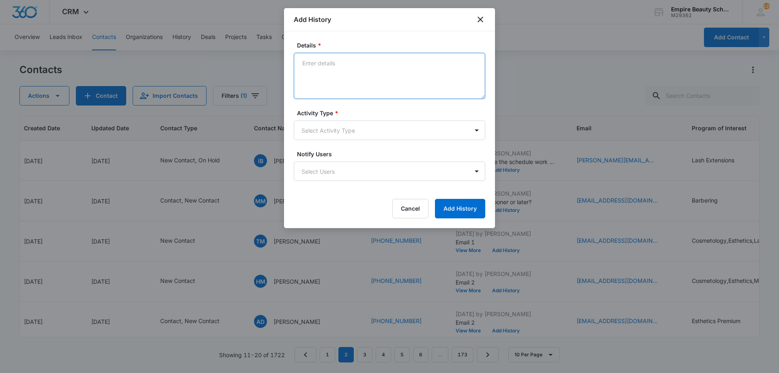
click at [366, 80] on textarea "Details *" at bounding box center [390, 76] width 192 height 46
click at [336, 140] on form "Details * VM Activity Type * Select Activity Type Notify Users Select Users Can…" at bounding box center [390, 129] width 192 height 177
click at [340, 76] on textarea "VM" at bounding box center [390, 76] width 192 height 46
type textarea "VM 1"
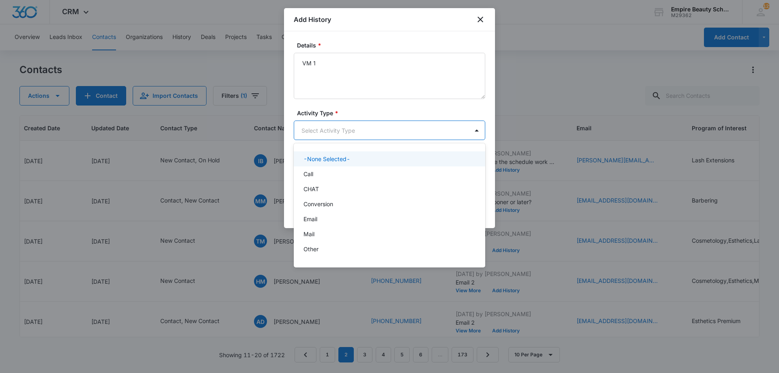
click at [332, 131] on body "CRM Apps Forms CRM Email Shop Payments POS Files Brand Settings Empire Beauty S…" at bounding box center [389, 186] width 779 height 373
click at [323, 178] on div "Call" at bounding box center [390, 173] width 192 height 15
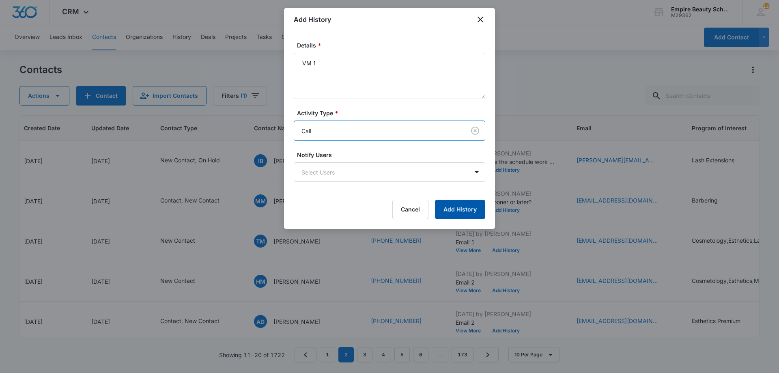
click at [448, 216] on button "Add History" at bounding box center [460, 209] width 50 height 19
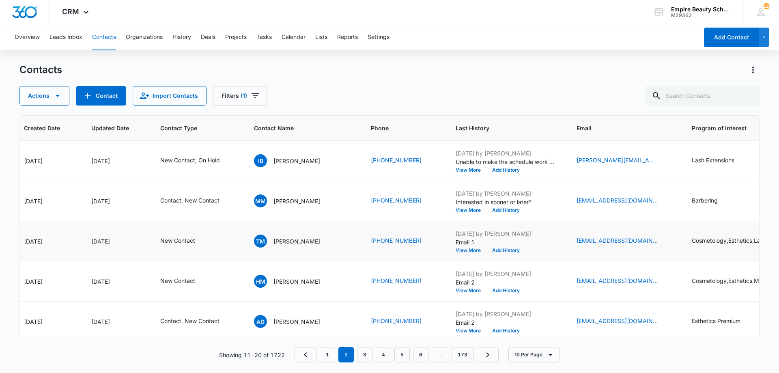
click at [487, 246] on p "Email 1" at bounding box center [506, 242] width 101 height 9
click at [493, 252] on button "Add History" at bounding box center [506, 250] width 39 height 5
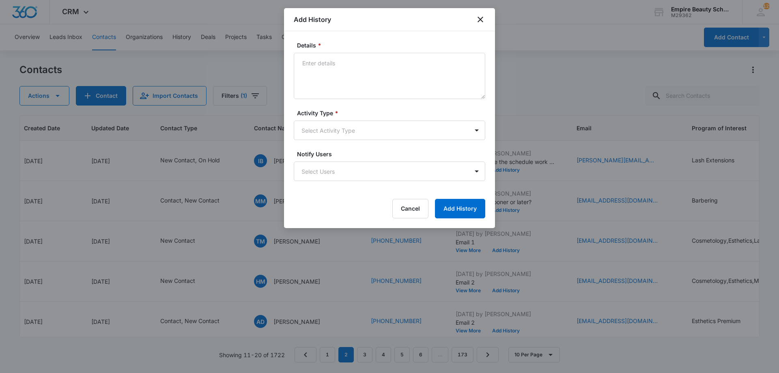
click at [379, 78] on textarea "Details *" at bounding box center [390, 76] width 192 height 46
type textarea "Text 2 - Read my previous message but didn't respond"
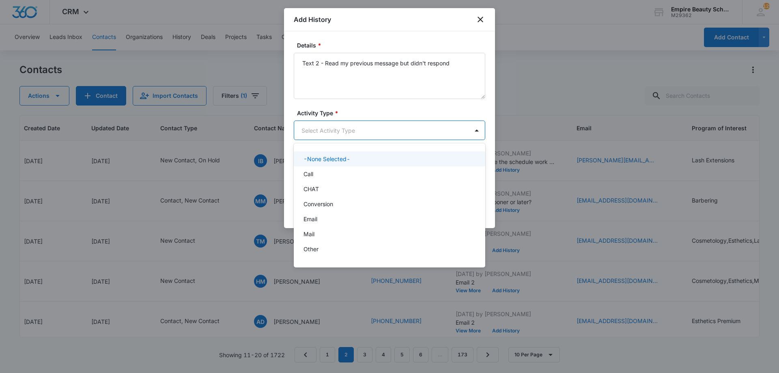
click at [349, 126] on body "CRM Apps Forms CRM Email Shop Payments POS Files Brand Settings Empire Beauty S…" at bounding box center [389, 186] width 779 height 373
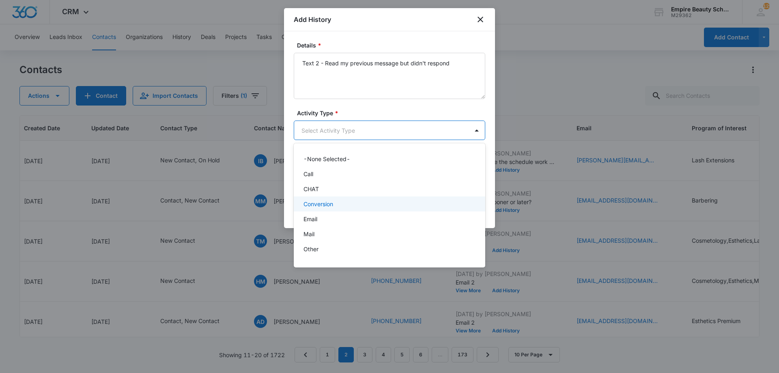
scroll to position [42, 0]
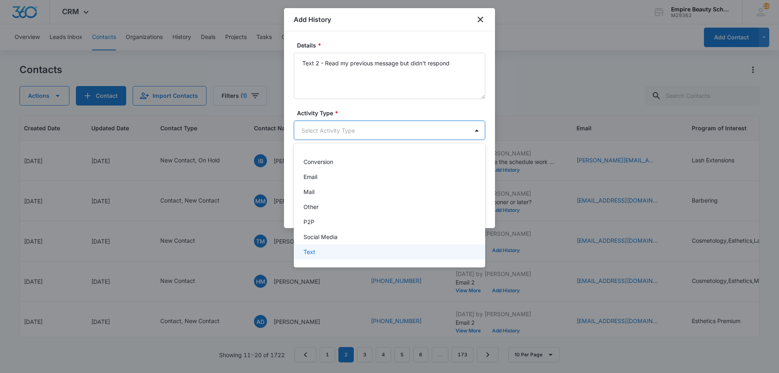
click at [301, 256] on div "Text" at bounding box center [390, 251] width 192 height 15
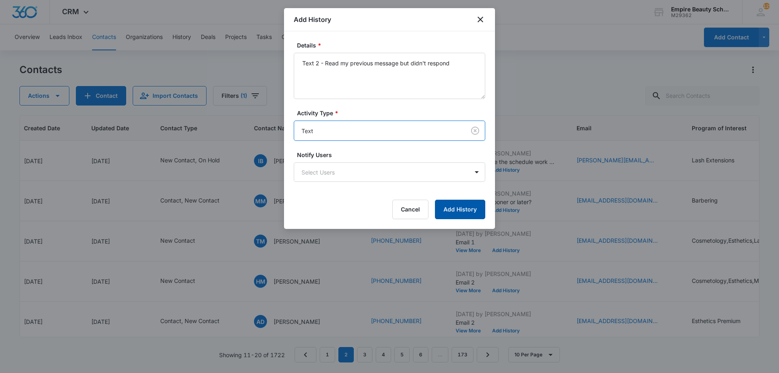
click at [465, 207] on button "Add History" at bounding box center [460, 209] width 50 height 19
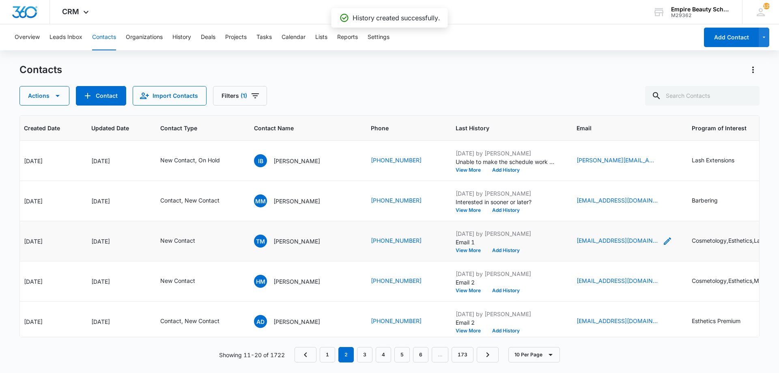
click at [663, 241] on icon "Email - tamcnair808@gmail.com - Select to Edit Field" at bounding box center [668, 241] width 10 height 10
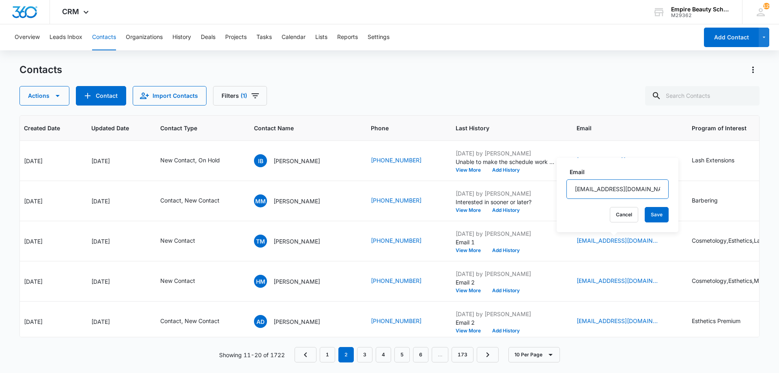
click at [600, 187] on input "[EMAIL_ADDRESS][DOMAIN_NAME]" at bounding box center [618, 188] width 102 height 19
click at [502, 248] on button "Add History" at bounding box center [506, 250] width 39 height 5
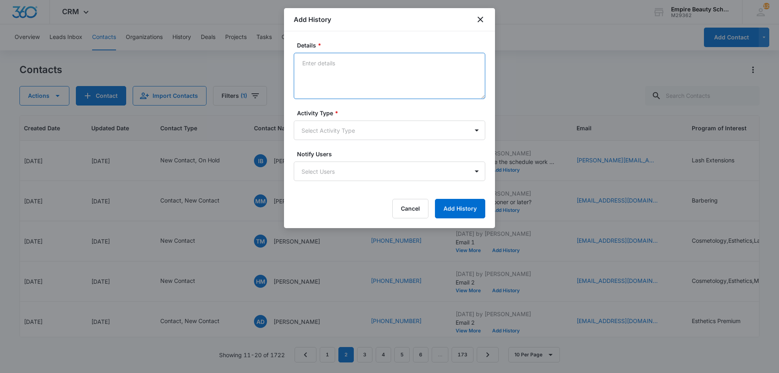
click at [375, 70] on textarea "Details *" at bounding box center [390, 76] width 192 height 46
type textarea "Email 2"
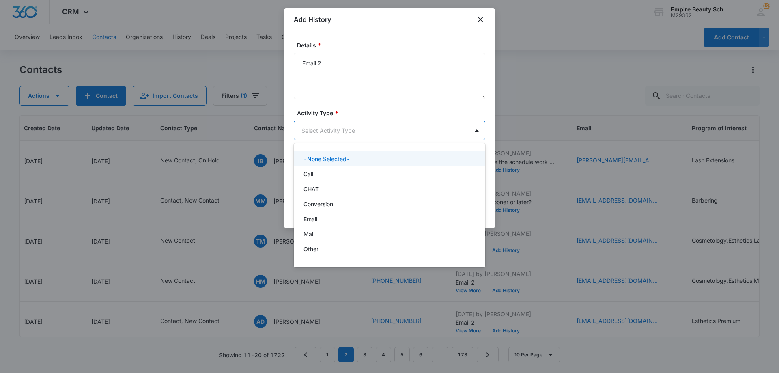
click at [341, 134] on body "CRM Apps Forms CRM Email Shop Payments POS Files Brand Settings Empire Beauty S…" at bounding box center [389, 186] width 779 height 373
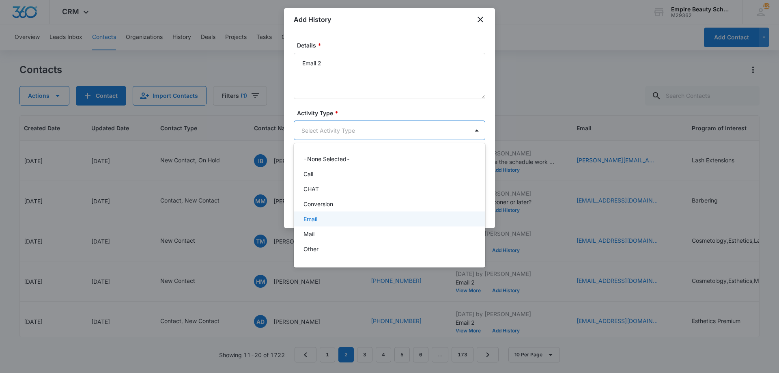
click at [310, 218] on p "Email" at bounding box center [311, 219] width 14 height 9
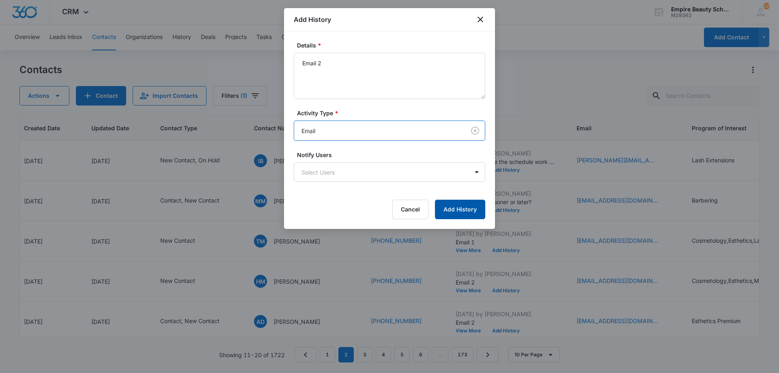
click at [453, 209] on button "Add History" at bounding box center [460, 209] width 50 height 19
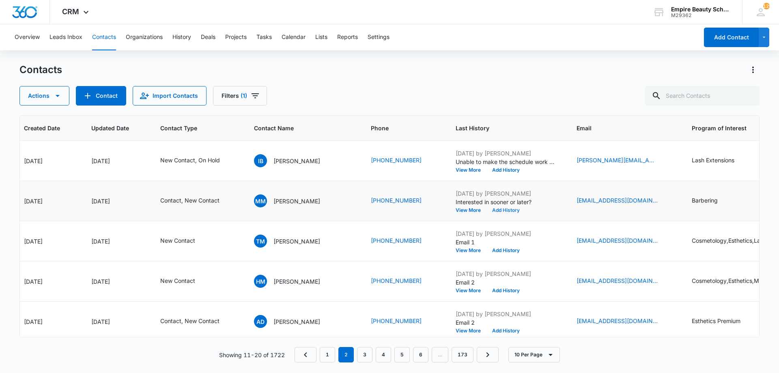
click at [499, 209] on button "Add History" at bounding box center [506, 210] width 39 height 5
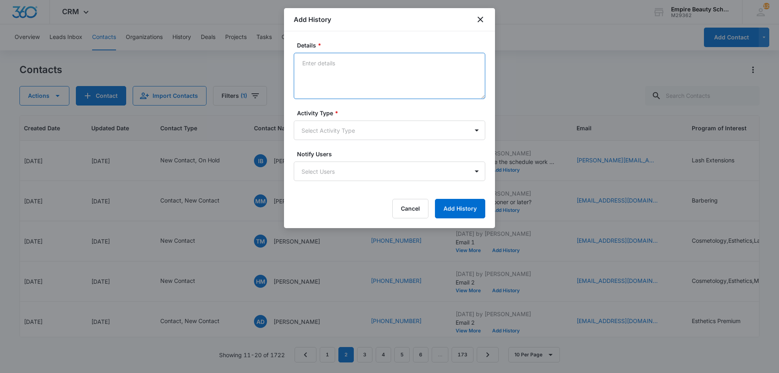
click at [366, 69] on textarea "Details *" at bounding box center [390, 76] width 192 height 46
type textarea "How long have you been interested in the beauty industry?"
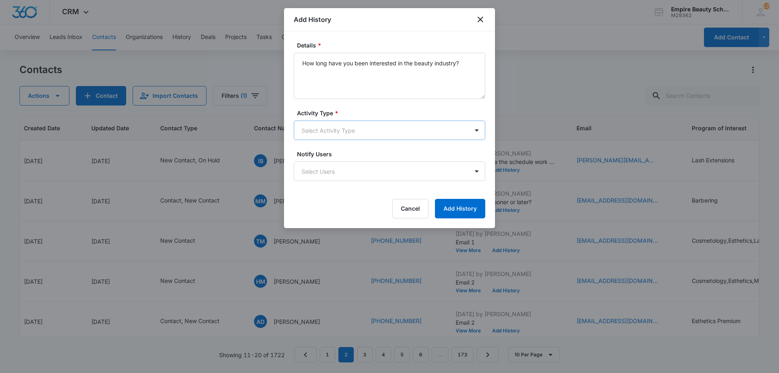
click at [364, 123] on body "CRM Apps Forms CRM Email Shop Payments POS Files Brand Settings Empire Beauty S…" at bounding box center [389, 186] width 779 height 373
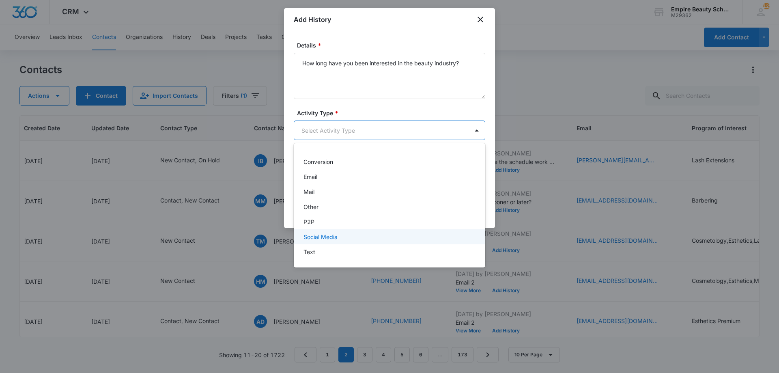
click at [331, 252] on div "Text" at bounding box center [389, 252] width 170 height 9
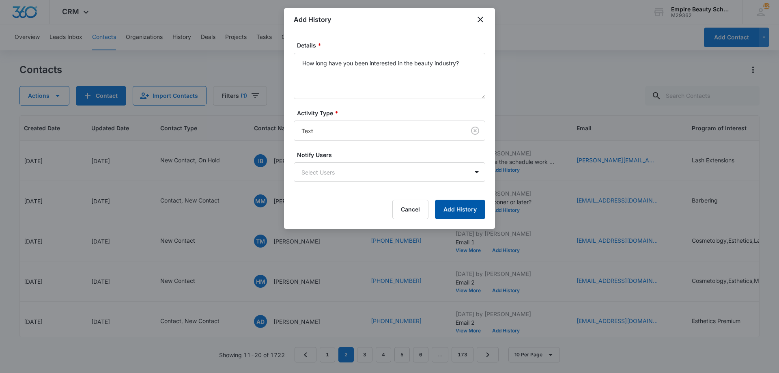
click at [457, 214] on button "Add History" at bounding box center [460, 209] width 50 height 19
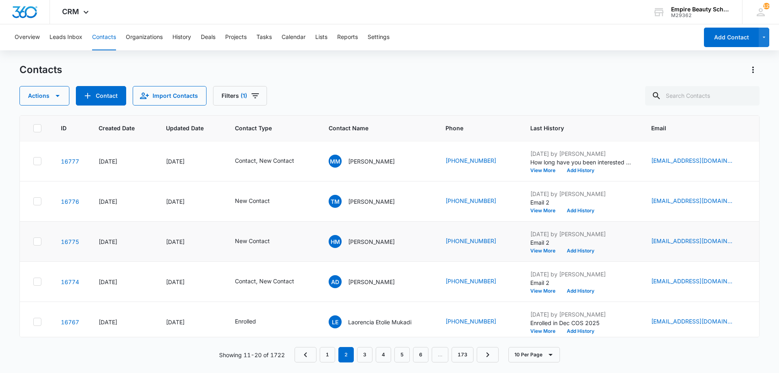
scroll to position [40, 0]
click at [548, 249] on button "View More" at bounding box center [545, 250] width 31 height 5
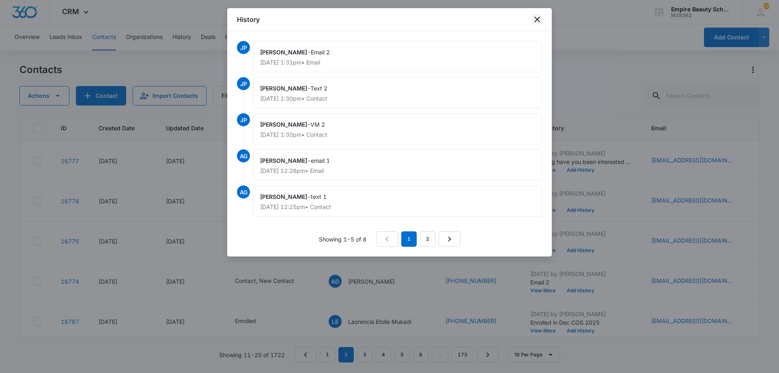
click at [541, 18] on icon "close" at bounding box center [537, 20] width 10 height 10
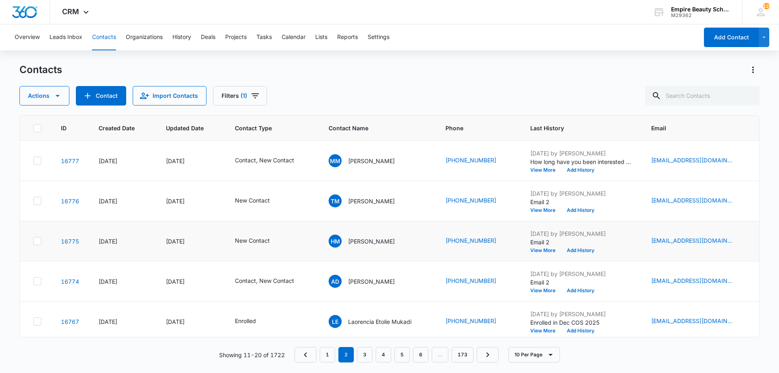
click at [547, 256] on td "Sep 8, 2025 by Jess Peltonovich Email 2 View More Add History" at bounding box center [581, 241] width 121 height 40
click at [542, 250] on button "View More" at bounding box center [545, 250] width 31 height 5
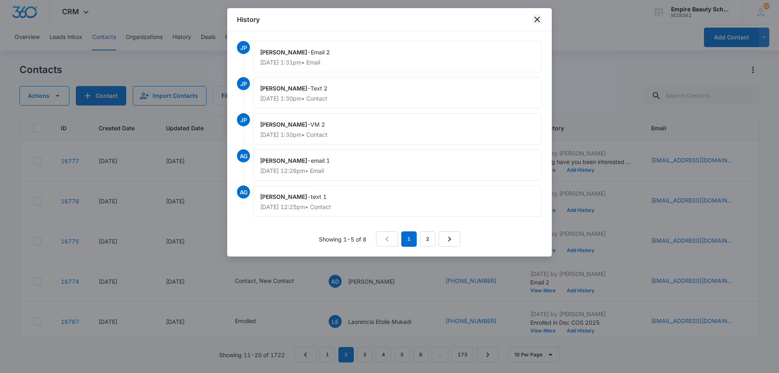
click at [534, 19] on icon "close" at bounding box center [537, 20] width 10 height 10
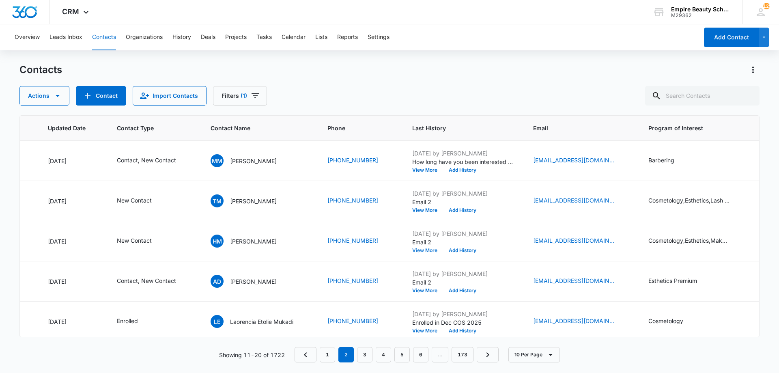
scroll to position [40, 119]
click at [453, 247] on div "Sep 8, 2025 by Jess Peltonovich Email 2 View More Add History" at bounding box center [461, 241] width 101 height 24
click at [455, 252] on button "Add History" at bounding box center [461, 250] width 39 height 5
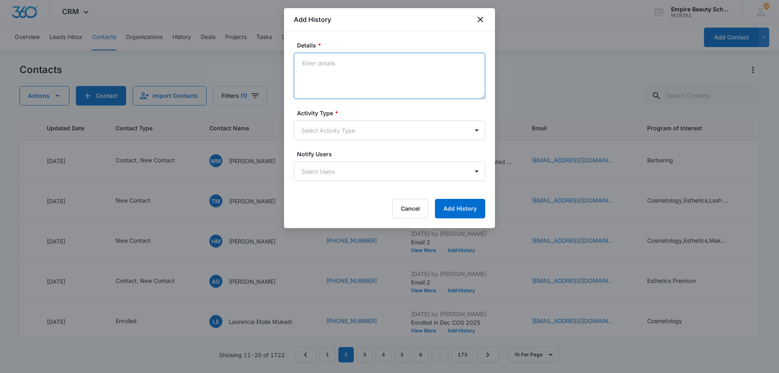
click at [356, 90] on textarea "Details *" at bounding box center [390, 76] width 192 height 46
type textarea "VM 3"
click at [345, 129] on body "CRM Apps Forms CRM Email Shop Payments POS Files Brand Settings Empire Beauty S…" at bounding box center [389, 186] width 779 height 373
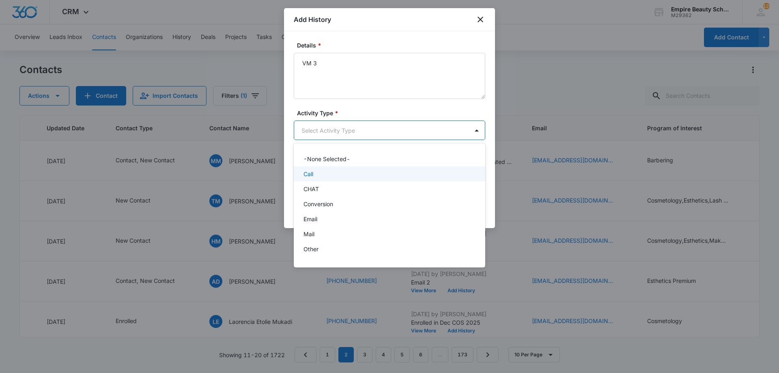
click at [335, 172] on div "Call" at bounding box center [389, 174] width 170 height 9
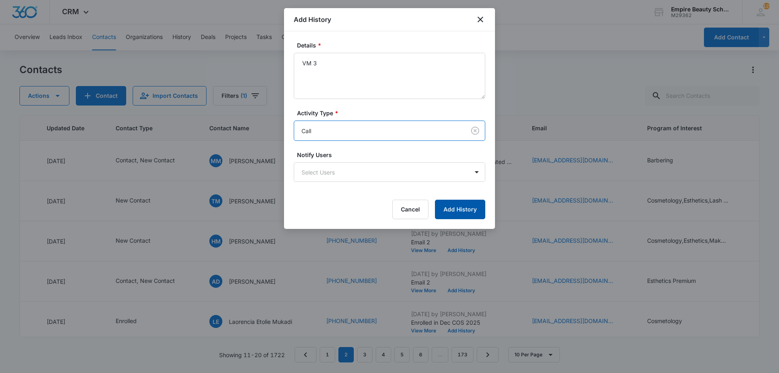
click at [454, 210] on button "Add History" at bounding box center [460, 209] width 50 height 19
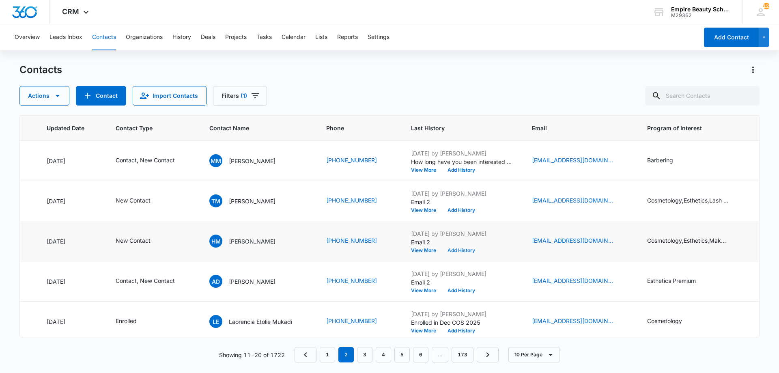
click at [461, 250] on button "Add History" at bounding box center [461, 250] width 39 height 5
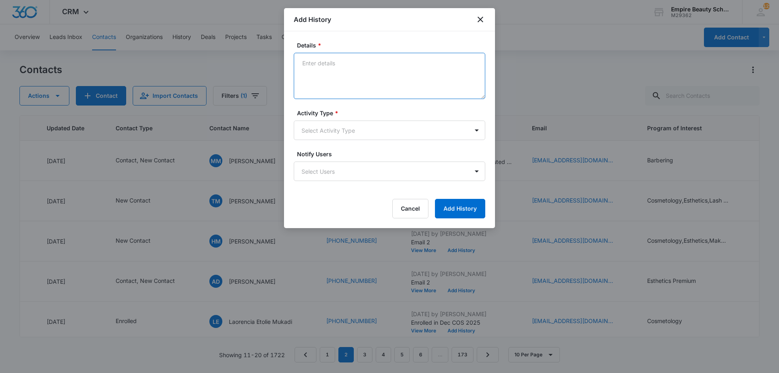
click at [356, 66] on textarea "Details *" at bounding box center [390, 76] width 192 height 46
type textarea "Text 3"
click at [338, 126] on body "CRM Apps Forms CRM Email Shop Payments POS Files Brand Settings Empire Beauty S…" at bounding box center [389, 186] width 779 height 373
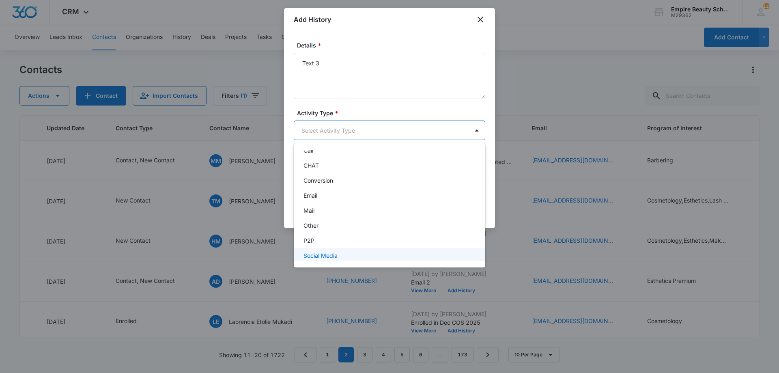
scroll to position [42, 0]
click at [330, 253] on div "Text" at bounding box center [389, 252] width 170 height 9
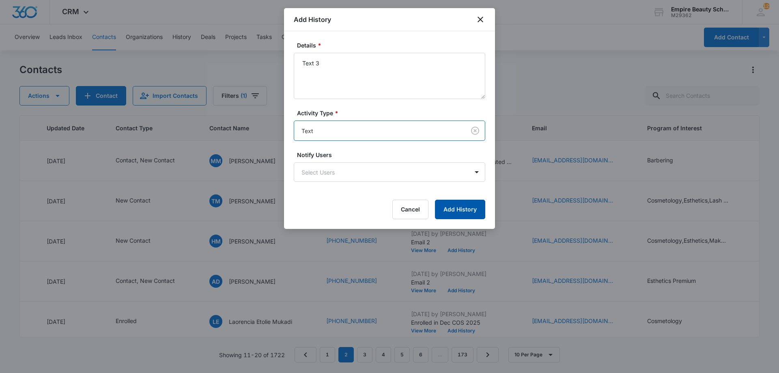
click at [455, 213] on button "Add History" at bounding box center [460, 209] width 50 height 19
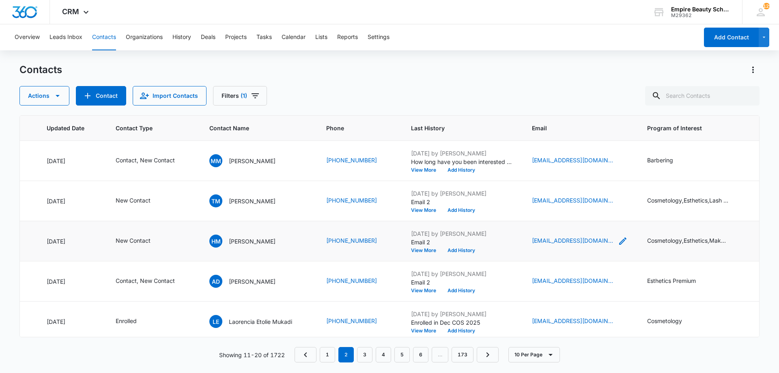
click at [619, 240] on icon "Email - h.mcdonough205@gmail.com - Select to Edit Field" at bounding box center [622, 240] width 7 height 7
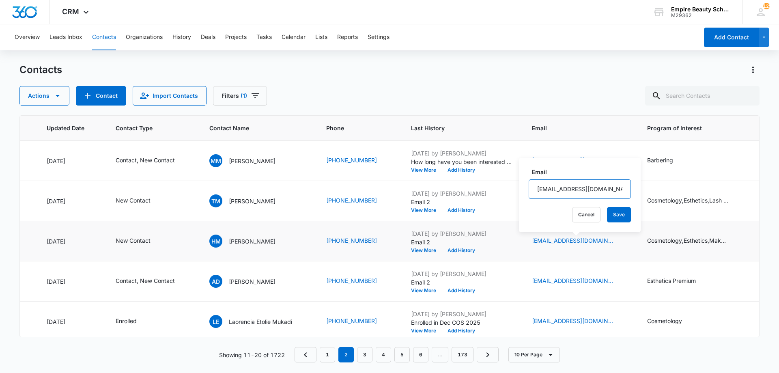
click at [574, 187] on input "[EMAIL_ADDRESS][DOMAIN_NAME]" at bounding box center [580, 188] width 102 height 19
click at [573, 214] on button "Cancel" at bounding box center [586, 214] width 28 height 15
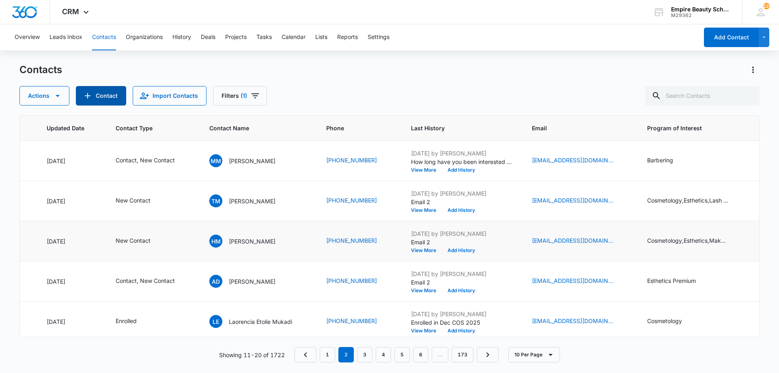
click at [116, 97] on button "Contact" at bounding box center [101, 95] width 50 height 19
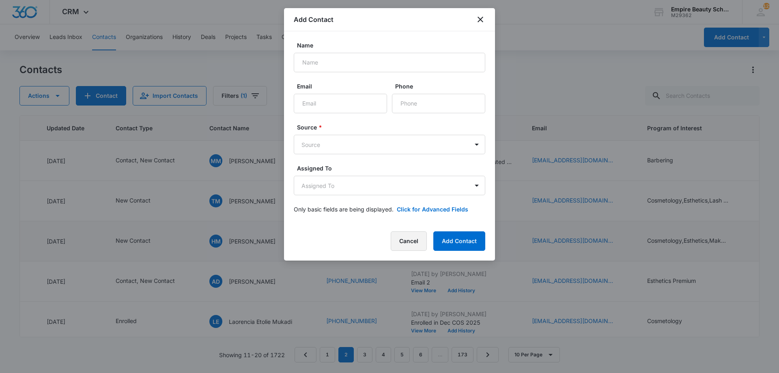
click at [412, 234] on button "Cancel" at bounding box center [409, 240] width 36 height 19
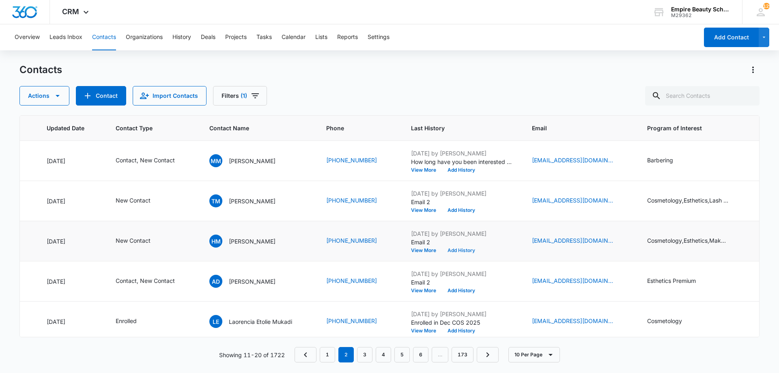
click at [460, 249] on button "Add History" at bounding box center [461, 250] width 39 height 5
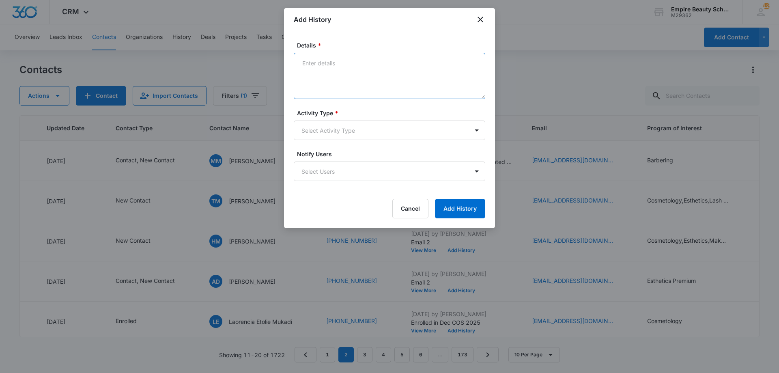
click at [343, 75] on textarea "Details *" at bounding box center [390, 76] width 192 height 46
type textarea "Email 3"
click at [310, 136] on body "CRM Apps Forms CRM Email Shop Payments POS Files Brand Settings Empire Beauty S…" at bounding box center [389, 186] width 779 height 373
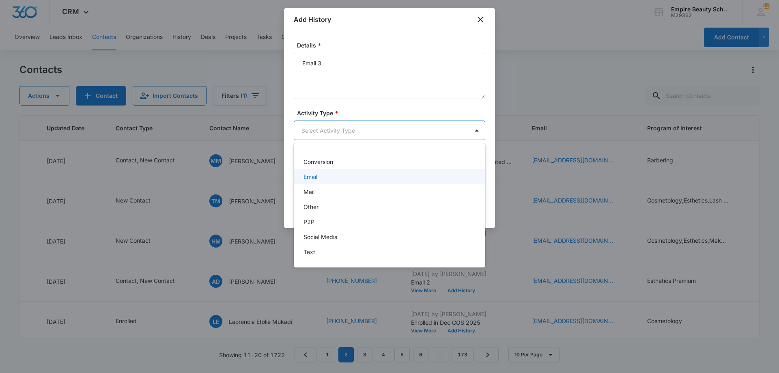
click at [323, 179] on div "Email" at bounding box center [389, 176] width 170 height 9
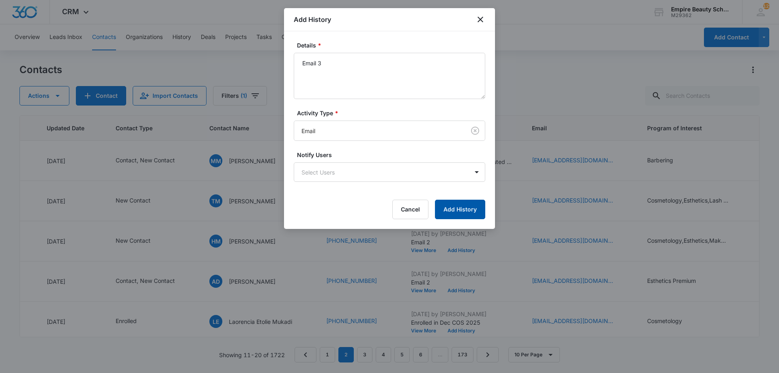
click at [443, 208] on button "Add History" at bounding box center [460, 209] width 50 height 19
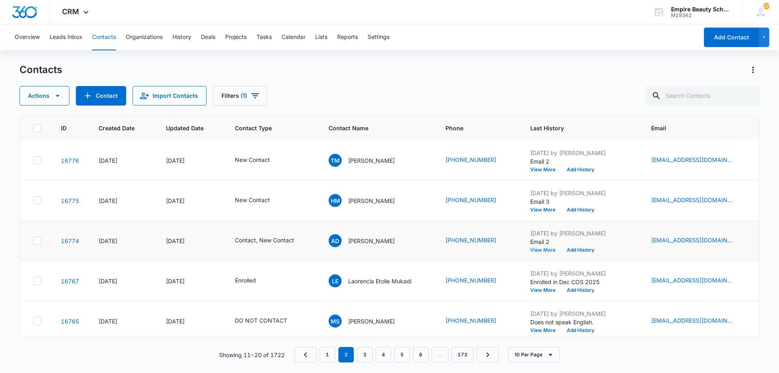
click at [546, 250] on button "View More" at bounding box center [545, 250] width 31 height 5
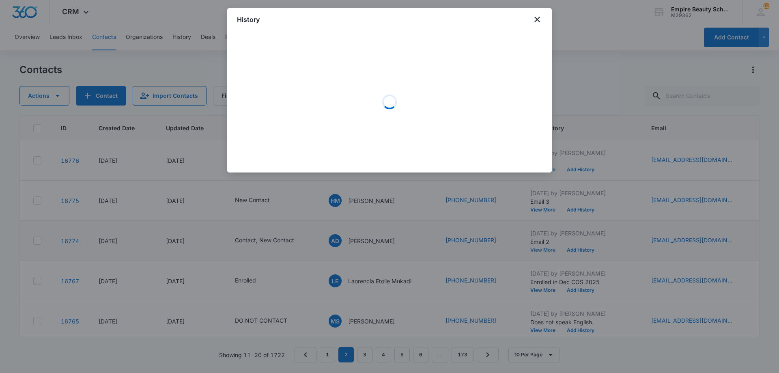
scroll to position [81, 0]
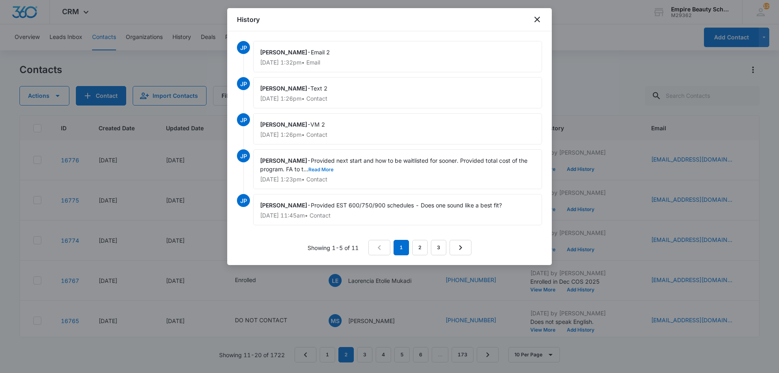
click at [318, 169] on button "Read More" at bounding box center [320, 169] width 25 height 5
click at [537, 21] on icon "close" at bounding box center [537, 20] width 10 height 10
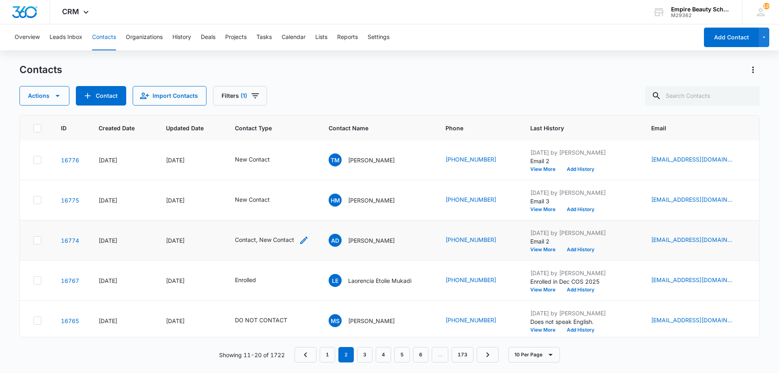
click at [308, 241] on icon "Contact Type - Contact, New Contact - Select to Edit Field" at bounding box center [304, 240] width 10 height 10
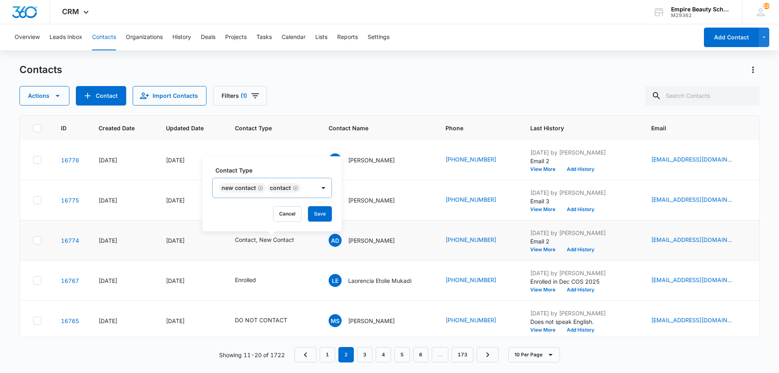
click at [260, 187] on icon "Remove New Contact" at bounding box center [261, 188] width 6 height 6
click at [281, 219] on button "Save" at bounding box center [272, 213] width 24 height 15
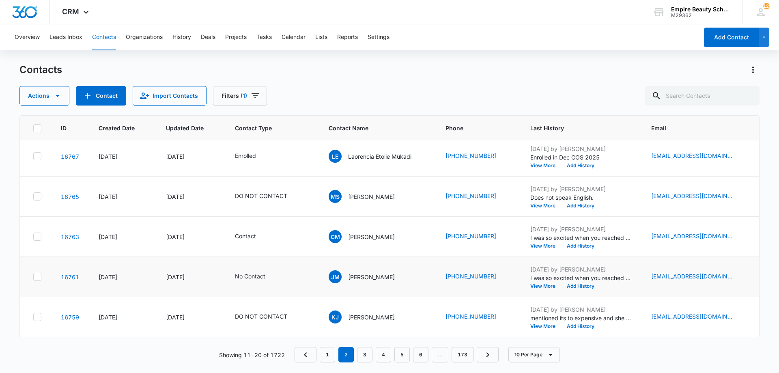
scroll to position [211, 0]
drag, startPoint x: 261, startPoint y: 97, endPoint x: 262, endPoint y: 106, distance: 8.5
click at [261, 97] on button "Filters (1)" at bounding box center [240, 95] width 54 height 19
click at [308, 168] on icon "Show Status filters" at bounding box center [308, 168] width 2 height 4
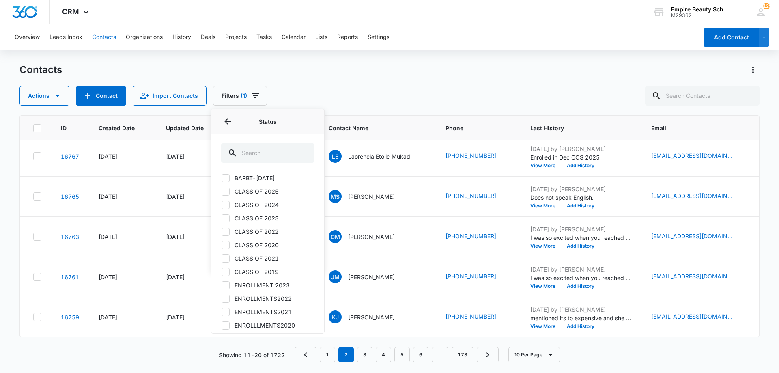
scroll to position [405, 0]
click at [229, 192] on div at bounding box center [226, 190] width 8 height 8
click at [222, 190] on input "CLASS OF 2025" at bounding box center [221, 190] width 0 height 0
checkbox input "true"
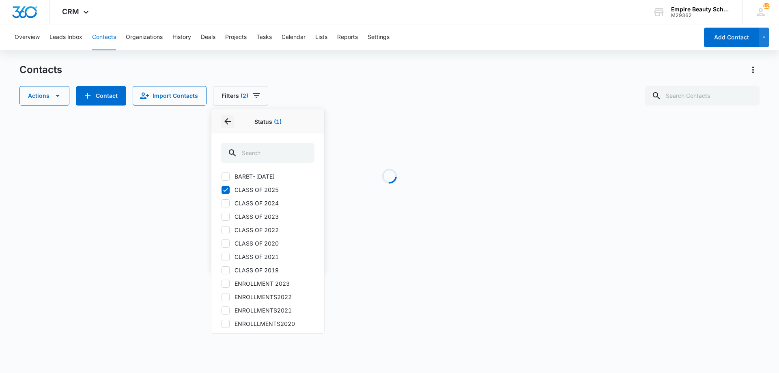
click at [229, 125] on icon "Back" at bounding box center [228, 121] width 10 height 10
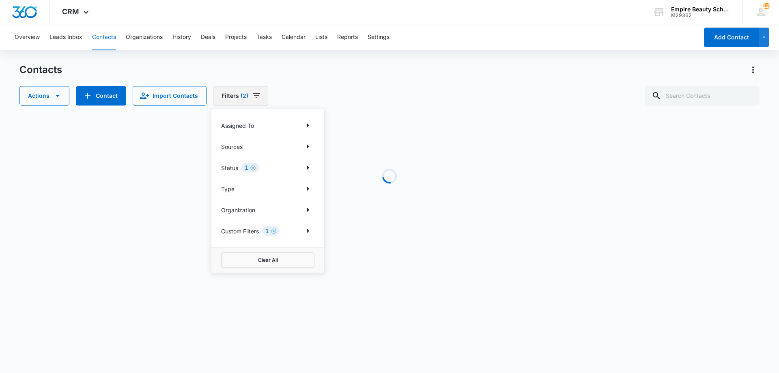
click at [242, 96] on span "(2)" at bounding box center [245, 96] width 8 height 6
click at [252, 95] on icon "Filters" at bounding box center [257, 96] width 10 height 10
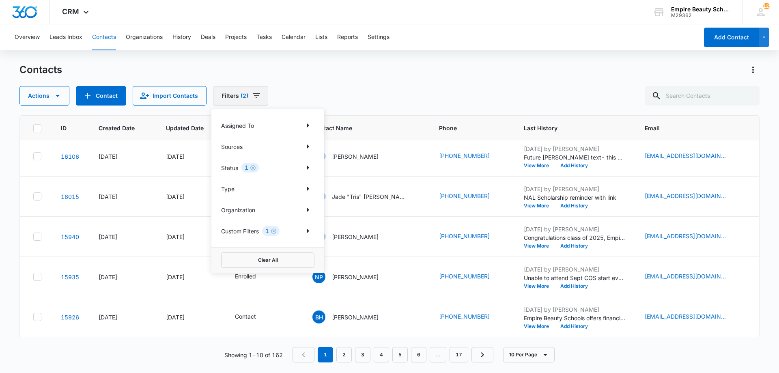
scroll to position [0, 0]
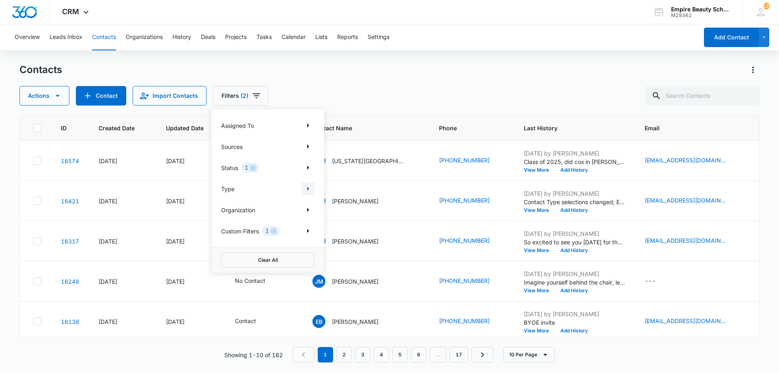
click at [310, 187] on icon "Show Type filters" at bounding box center [308, 189] width 10 height 10
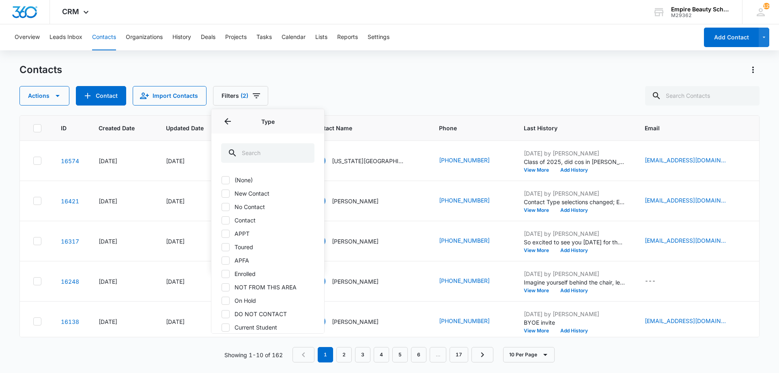
click at [233, 209] on label "No Contact" at bounding box center [267, 207] width 93 height 9
click at [222, 207] on input "No Contact" at bounding box center [221, 207] width 0 height 0
checkbox input "true"
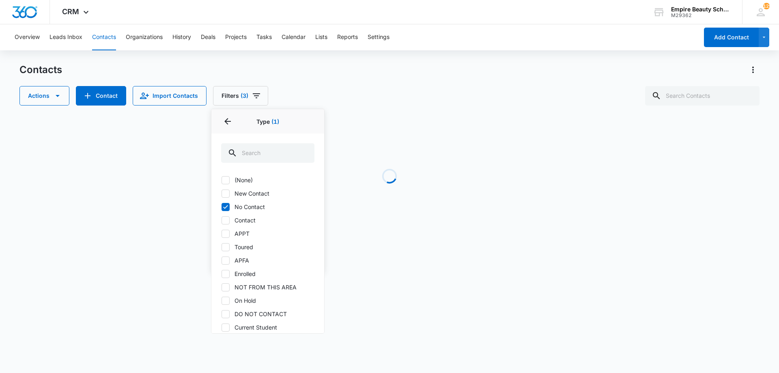
click at [231, 222] on label "Contact" at bounding box center [267, 220] width 93 height 9
click at [222, 220] on input "Contact" at bounding box center [221, 220] width 0 height 0
checkbox input "true"
click at [229, 249] on div at bounding box center [226, 247] width 8 height 8
click at [222, 247] on input "Toured" at bounding box center [221, 247] width 0 height 0
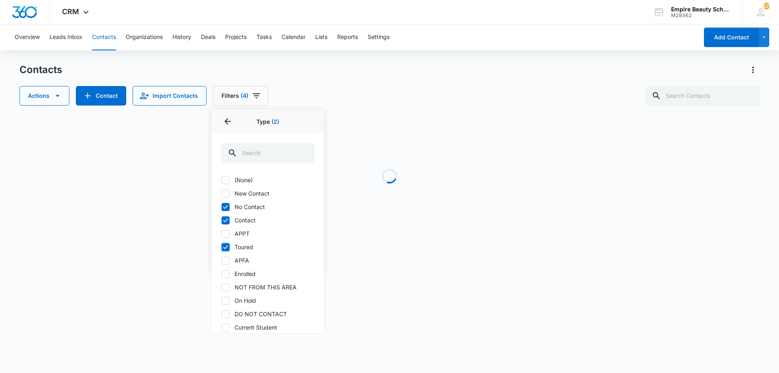
checkbox input "true"
click at [228, 123] on icon "Back" at bounding box center [228, 121] width 10 height 10
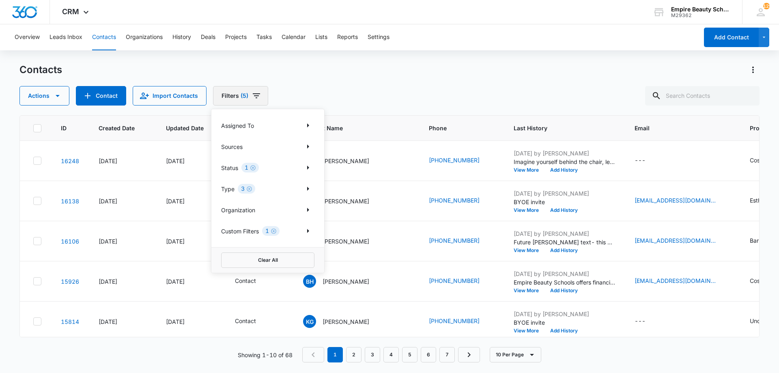
click at [256, 95] on icon "Filters" at bounding box center [257, 96] width 10 height 10
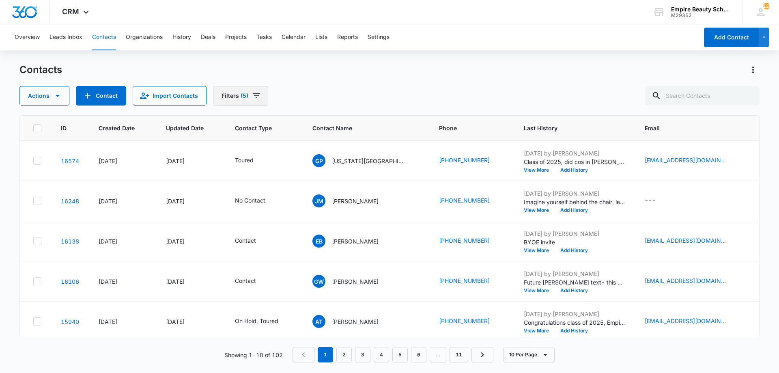
click at [255, 96] on icon "Filters" at bounding box center [256, 95] width 7 height 5
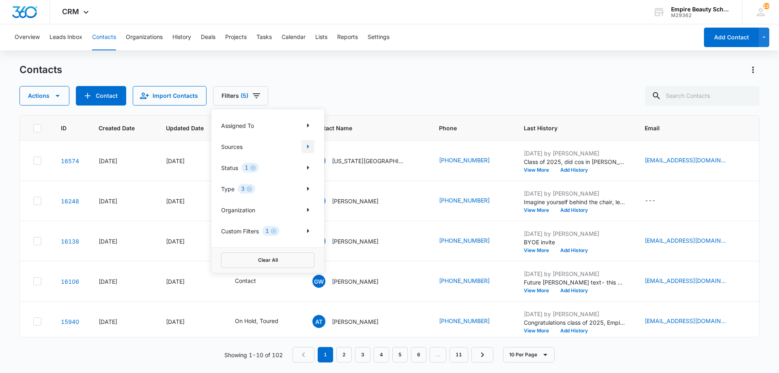
click at [311, 146] on icon "Show Sources filters" at bounding box center [308, 147] width 10 height 10
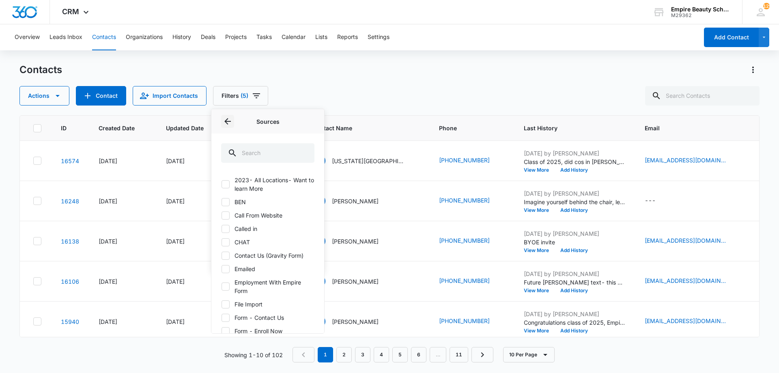
click at [227, 120] on icon "Back" at bounding box center [228, 121] width 10 height 10
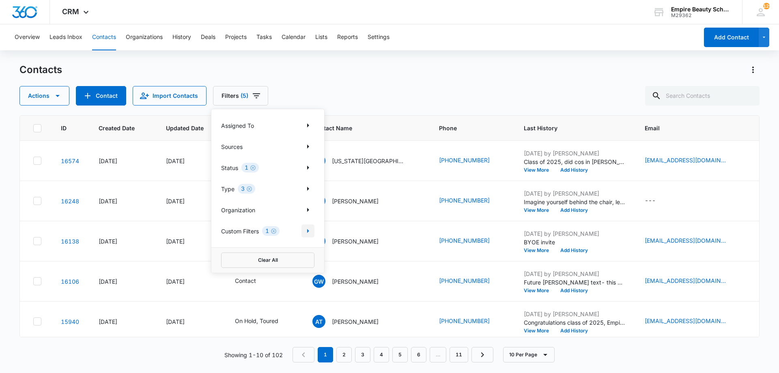
click at [308, 228] on icon "Show Custom Filters filters" at bounding box center [308, 231] width 10 height 10
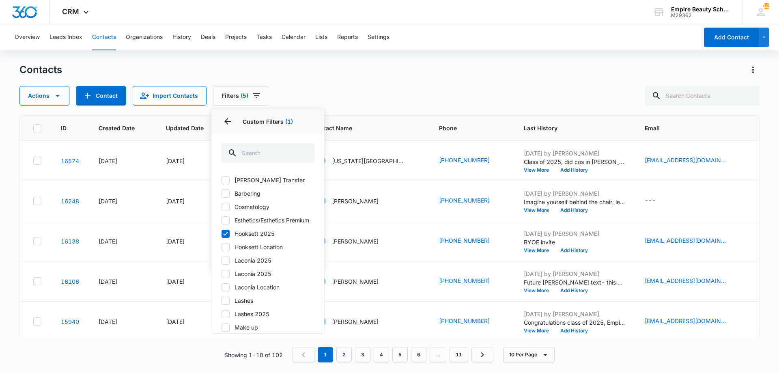
click at [239, 207] on label "Cosmetology" at bounding box center [267, 207] width 93 height 9
click at [222, 207] on input "Cosmetology" at bounding box center [221, 207] width 0 height 0
checkbox input "true"
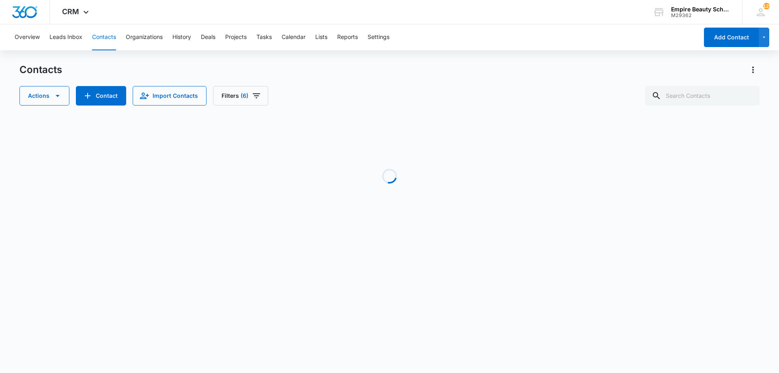
click at [378, 88] on div "Actions Contact Import Contacts Filters (6)" at bounding box center [389, 95] width 740 height 19
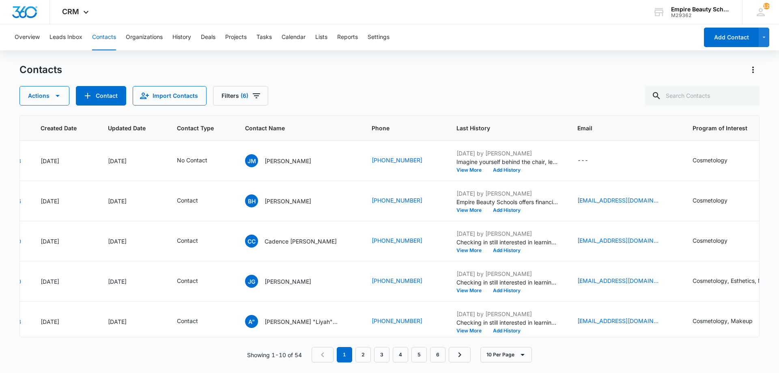
scroll to position [0, 59]
click at [476, 127] on span "Last History" at bounding box center [500, 128] width 90 height 9
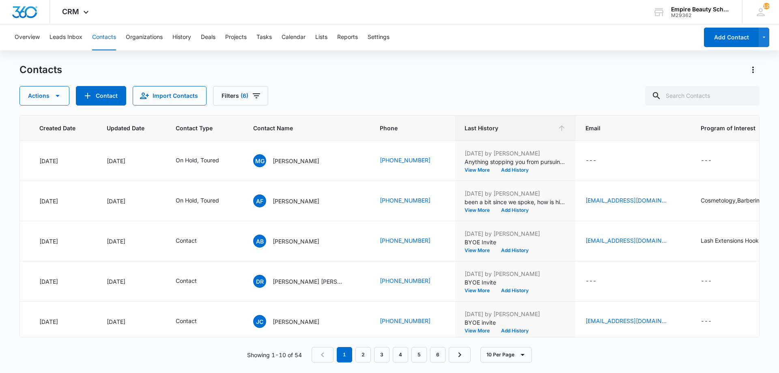
click at [267, 97] on div "Actions Contact Import Contacts Filters (6)" at bounding box center [389, 95] width 740 height 19
click at [264, 96] on button "Filters (6)" at bounding box center [240, 95] width 55 height 19
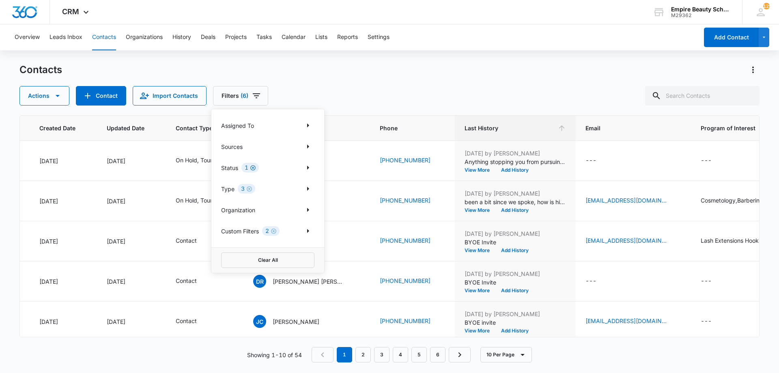
click at [252, 166] on icon "Clear" at bounding box center [253, 168] width 6 height 6
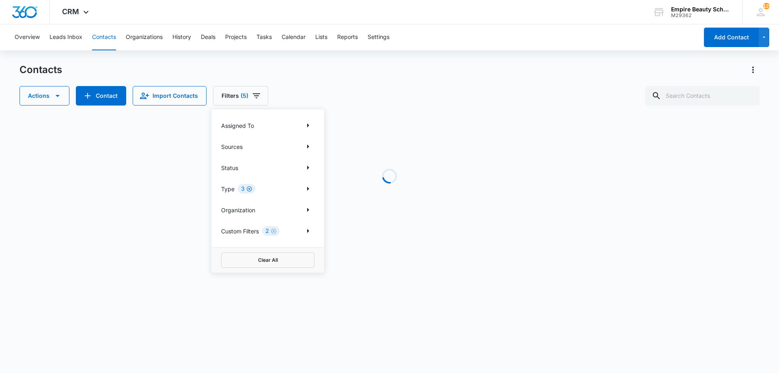
click at [250, 191] on icon "Clear" at bounding box center [249, 188] width 5 height 5
click at [276, 230] on icon "Clear" at bounding box center [274, 231] width 6 height 6
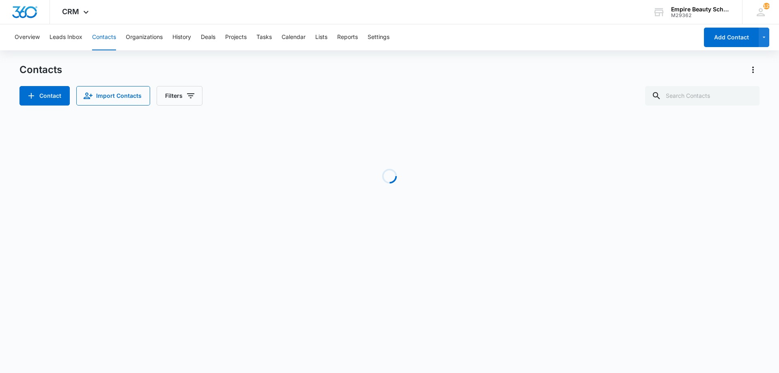
click at [253, 92] on div "Contact Import Contacts Filters" at bounding box center [389, 95] width 740 height 19
